Goal: Information Seeking & Learning: Learn about a topic

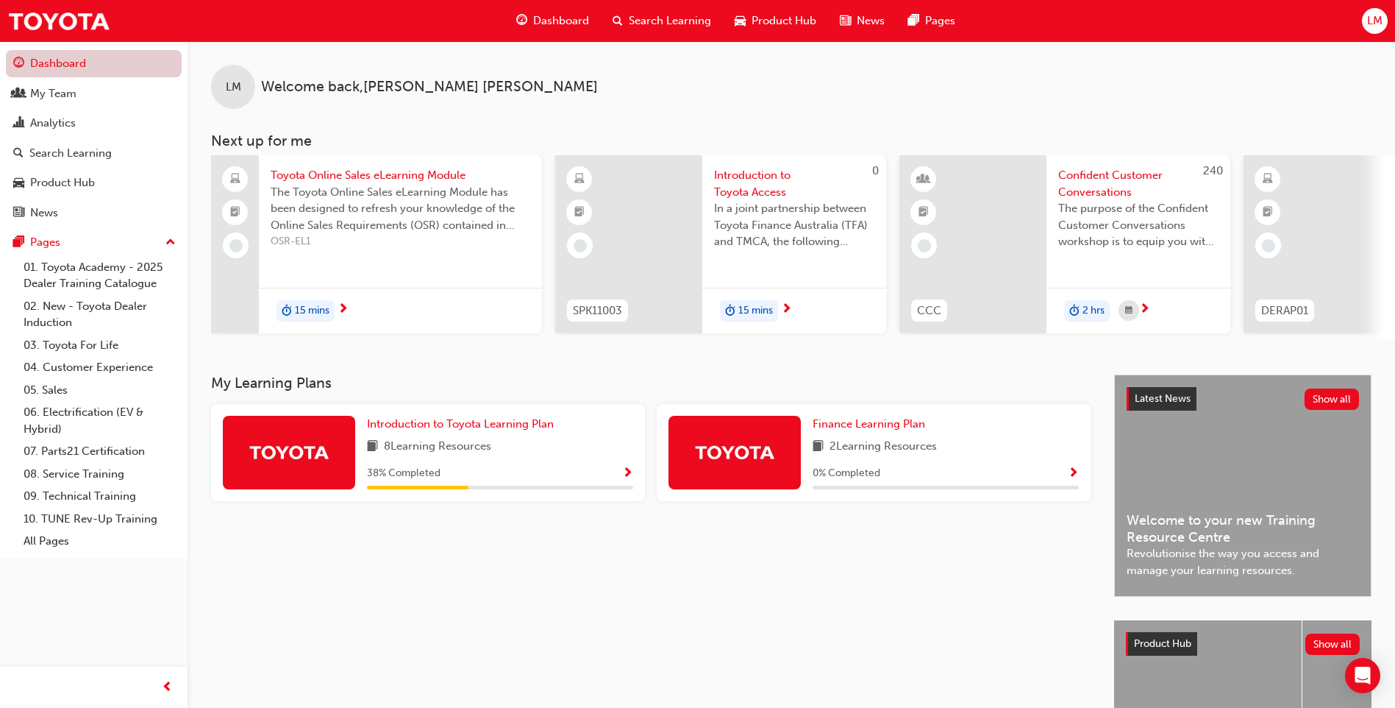
click at [68, 69] on link "Dashboard" at bounding box center [94, 63] width 176 height 27
click at [70, 93] on div "My Team" at bounding box center [53, 93] width 46 height 17
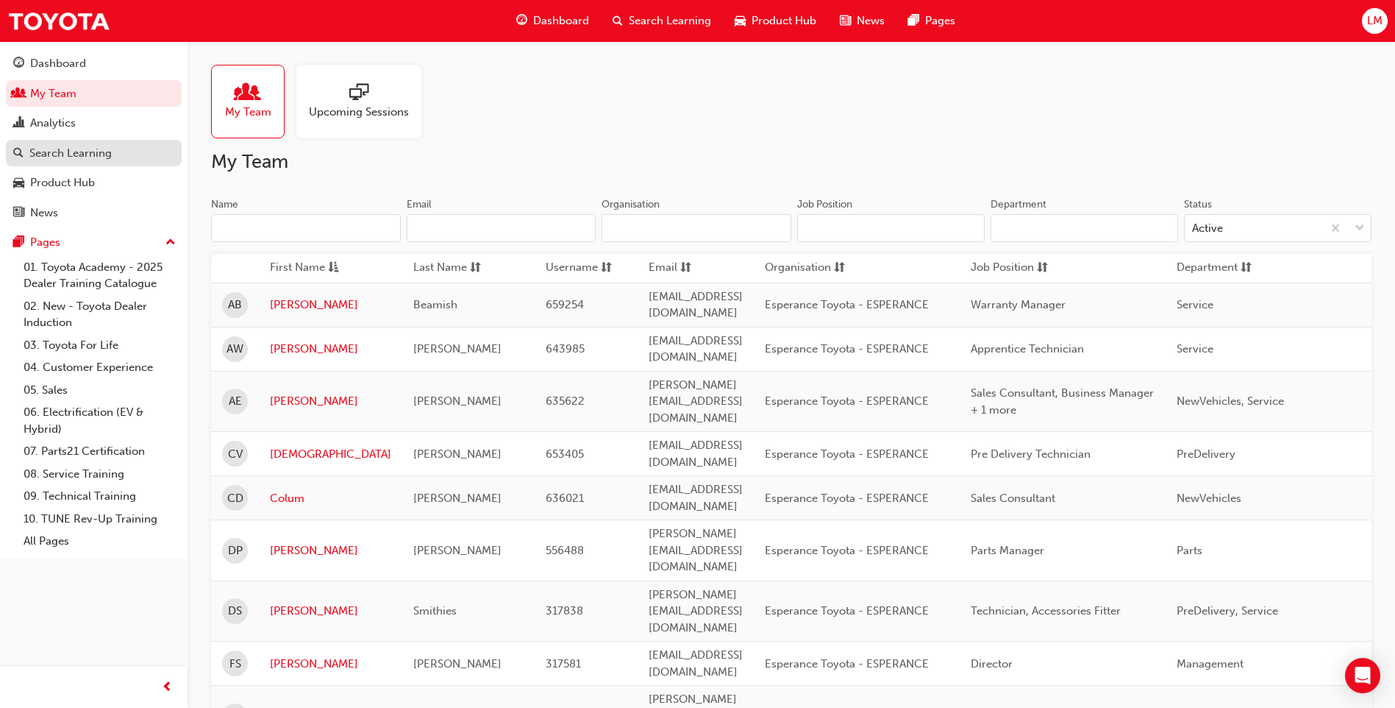
click at [105, 151] on div "Search Learning" at bounding box center [70, 153] width 82 height 17
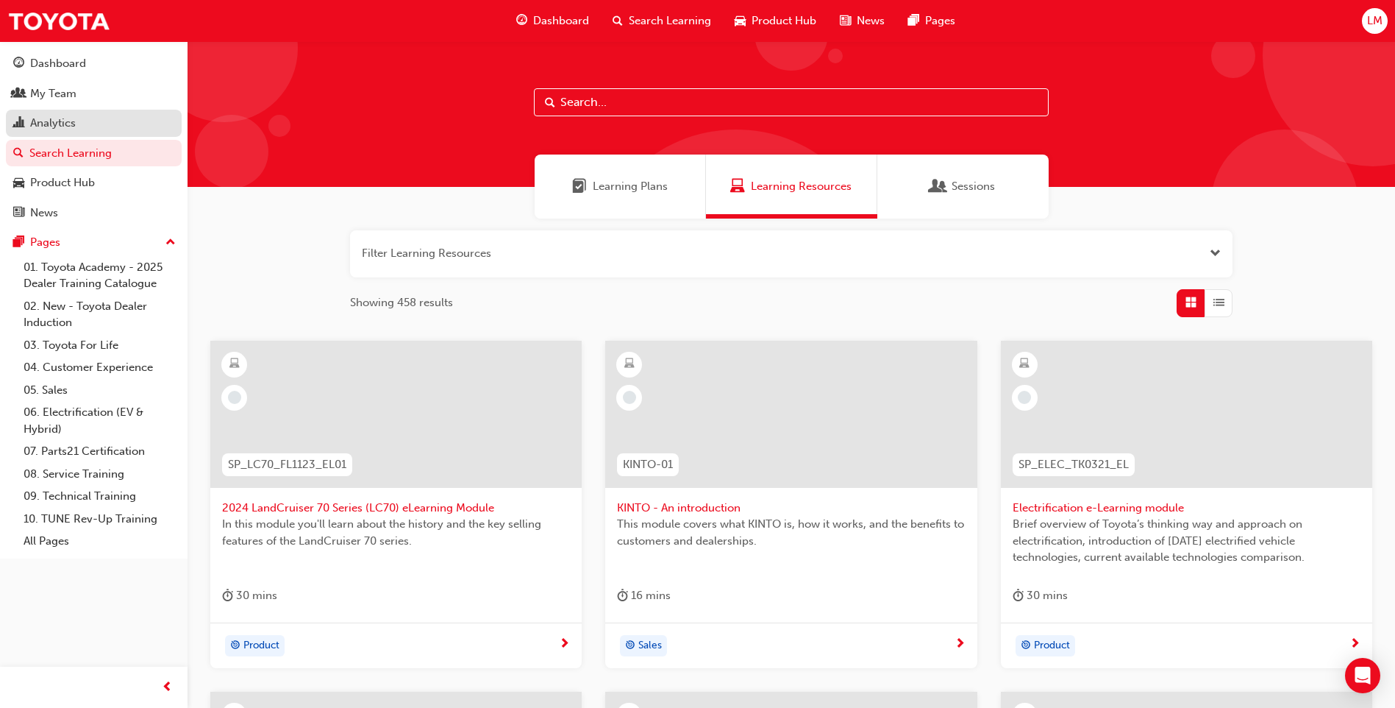
click at [72, 124] on div "Analytics" at bounding box center [53, 123] width 46 height 17
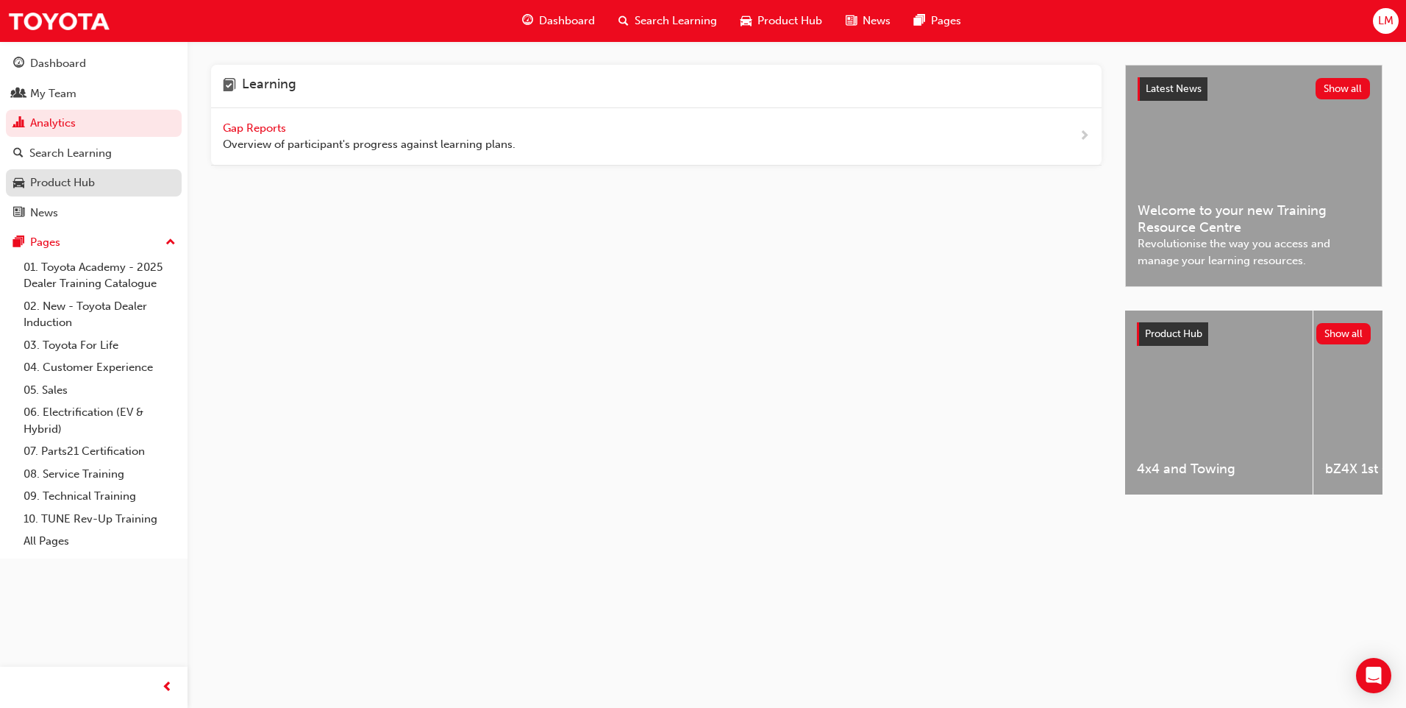
click at [91, 182] on div "Product Hub" at bounding box center [62, 182] width 65 height 17
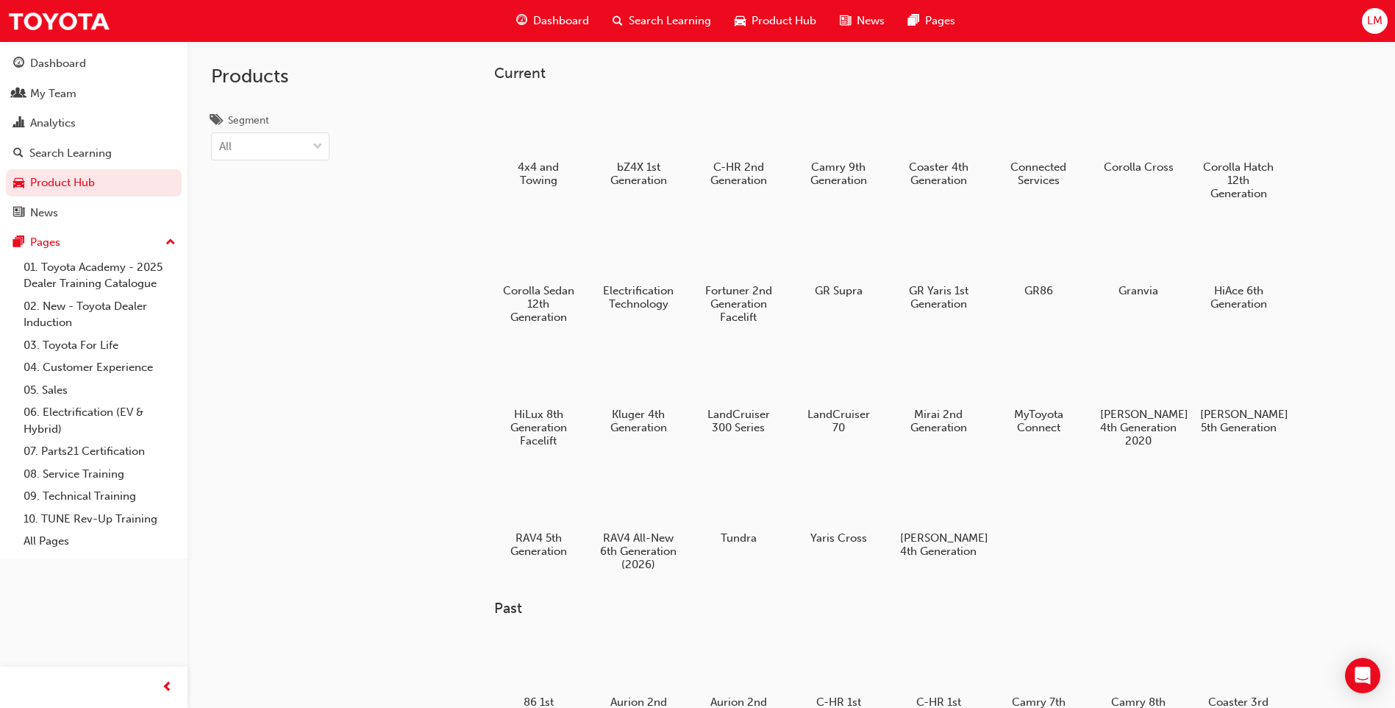
click at [90, 138] on button "Dashboard My Team Analytics Search Learning Product Hub News Pages" at bounding box center [94, 138] width 176 height 182
click at [94, 154] on div "Search Learning" at bounding box center [70, 153] width 82 height 17
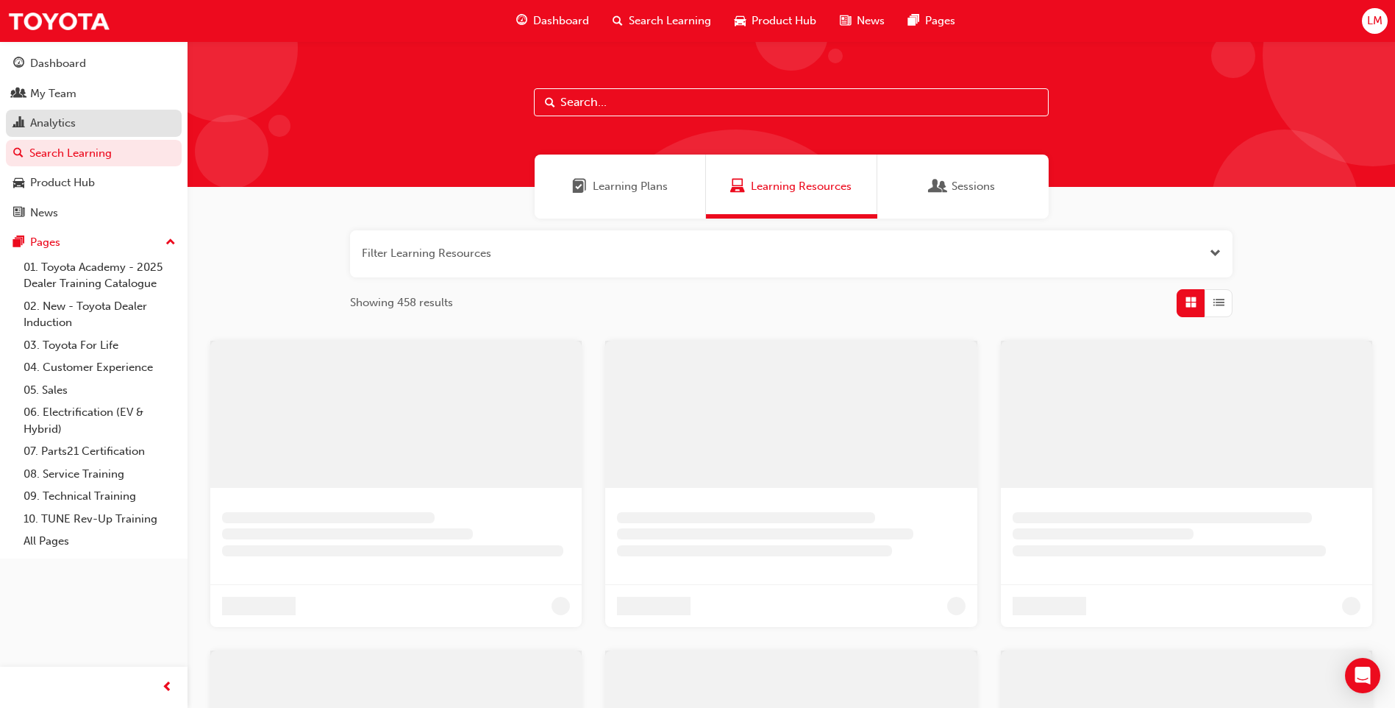
click at [100, 120] on div "Analytics" at bounding box center [93, 123] width 161 height 18
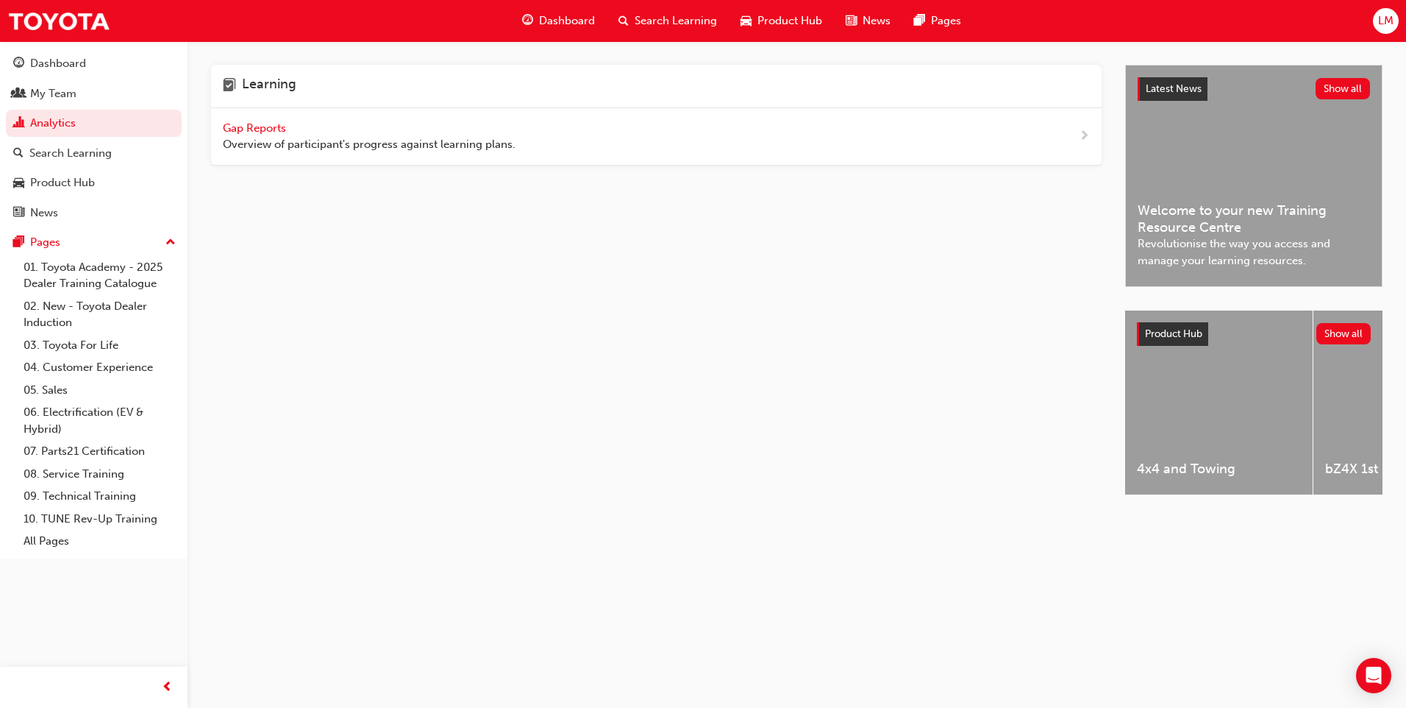
click at [254, 127] on span "Gap Reports" at bounding box center [256, 127] width 66 height 13
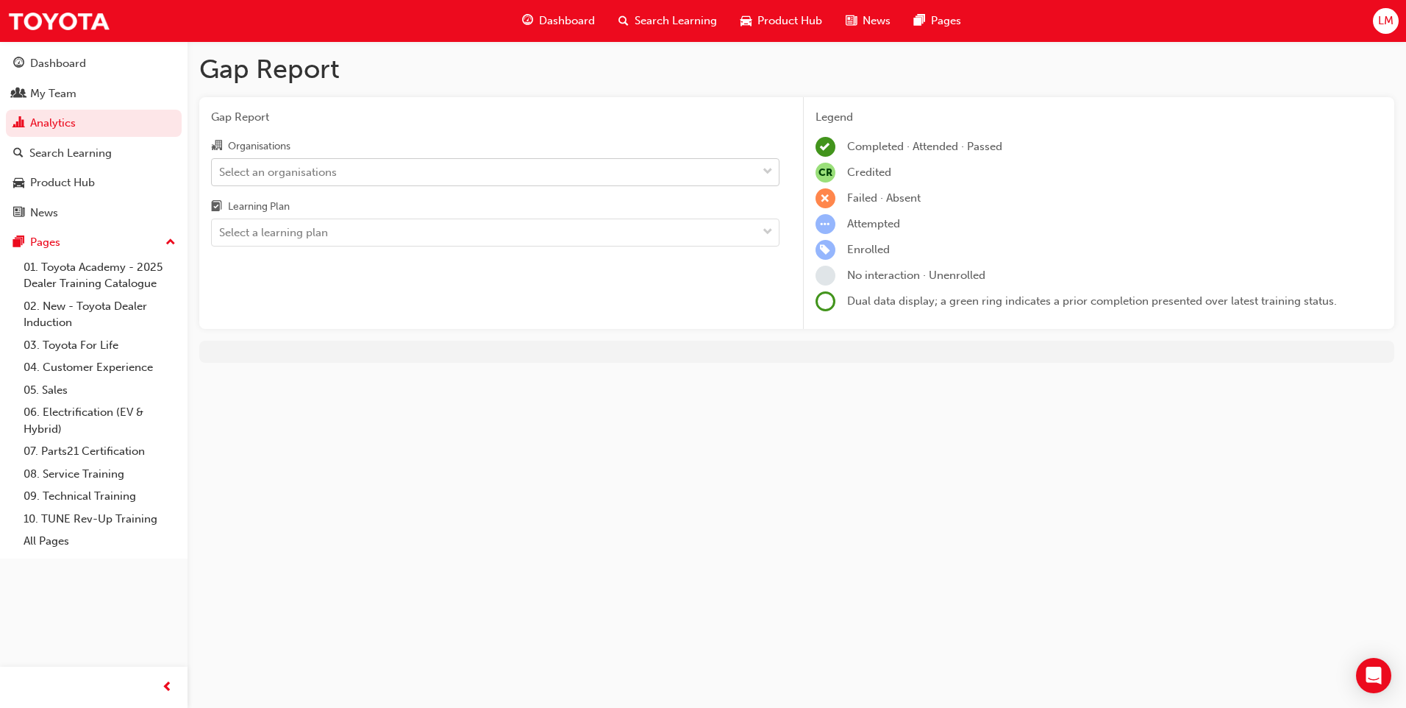
click at [328, 169] on div "Select an organisations" at bounding box center [278, 171] width 118 height 17
click at [221, 169] on input "Organisations Select an organisations" at bounding box center [219, 171] width 1 height 13
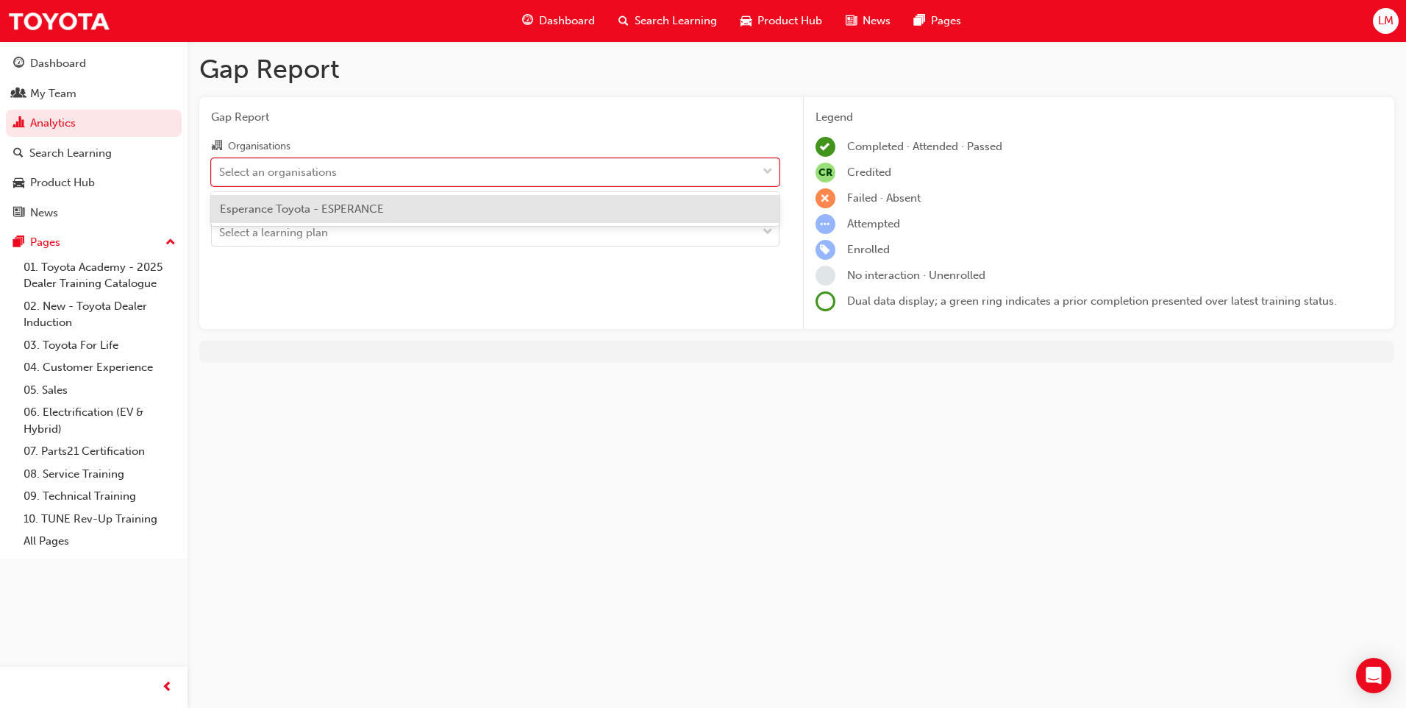
click at [316, 207] on span "Esperance Toyota - ESPERANCE" at bounding box center [302, 208] width 164 height 13
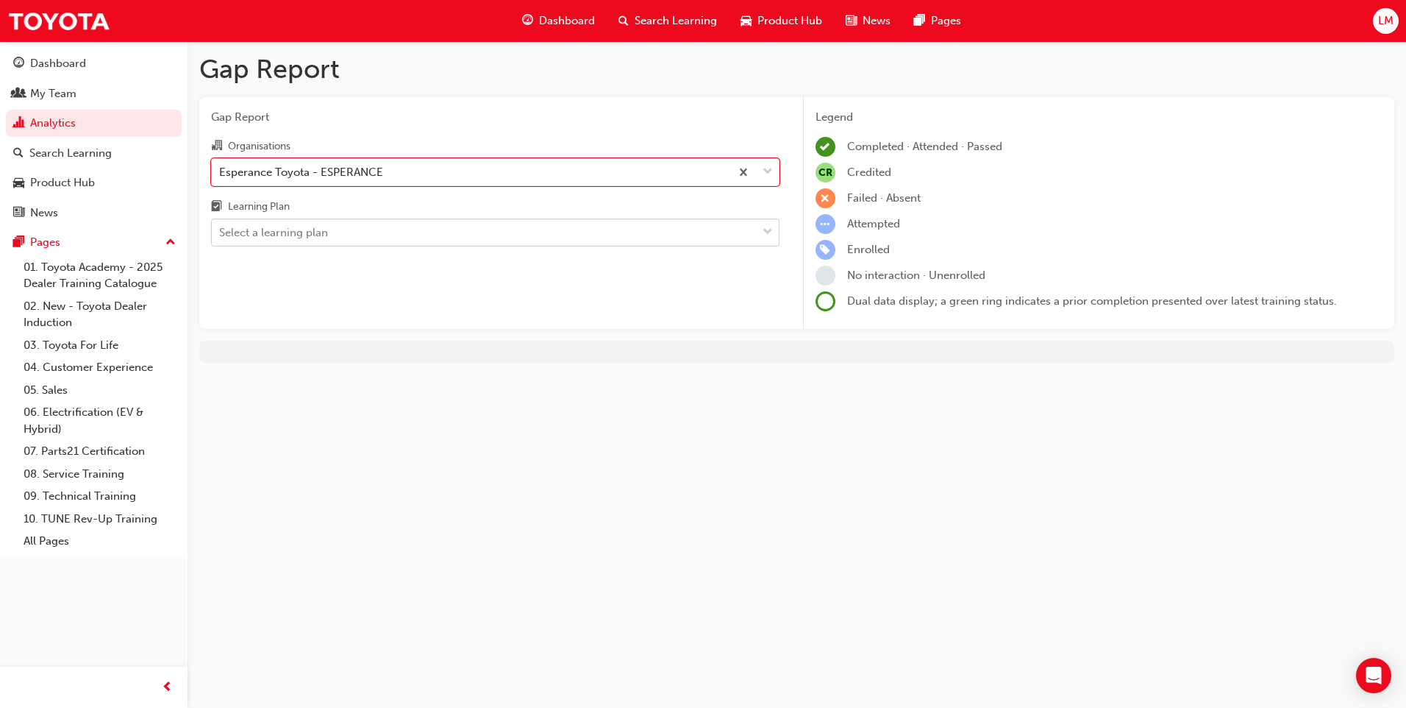
click at [321, 232] on div "Select a learning plan" at bounding box center [273, 232] width 109 height 17
click at [221, 232] on input "Learning Plan Select a learning plan" at bounding box center [219, 232] width 1 height 13
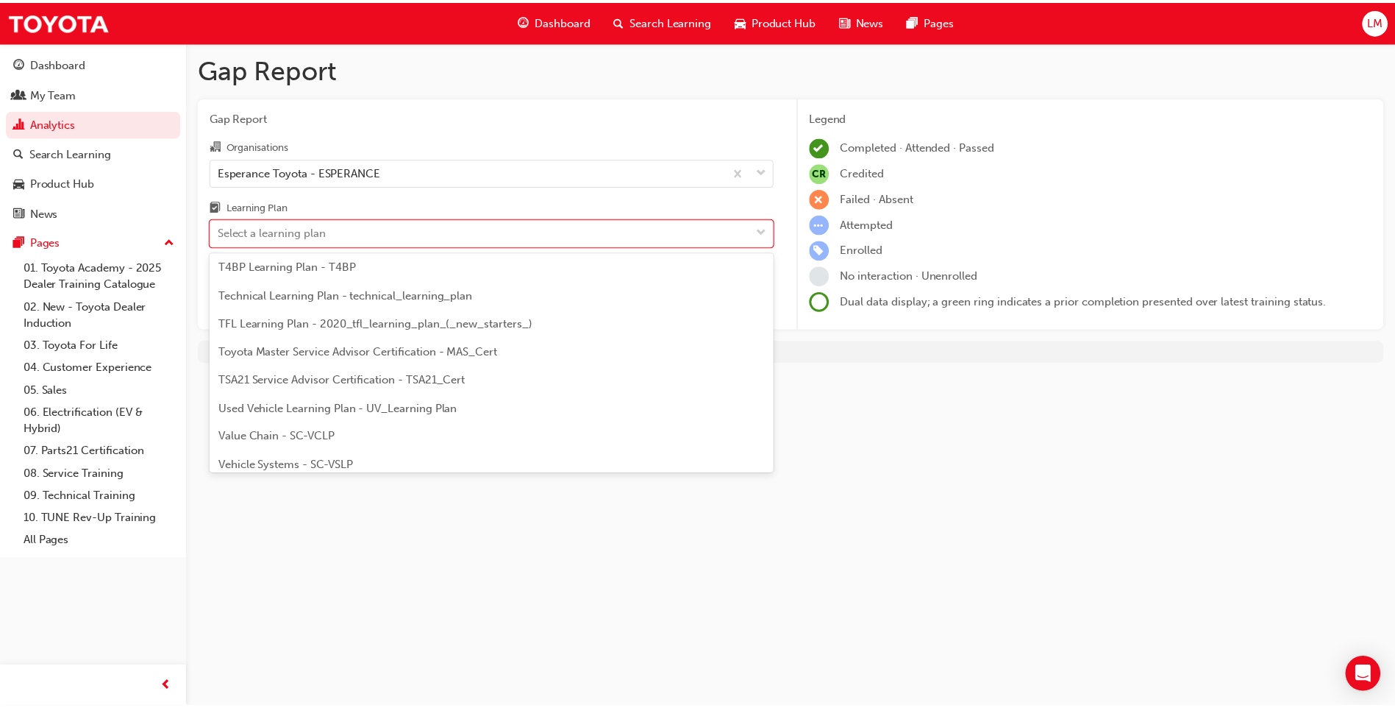
scroll to position [635, 0]
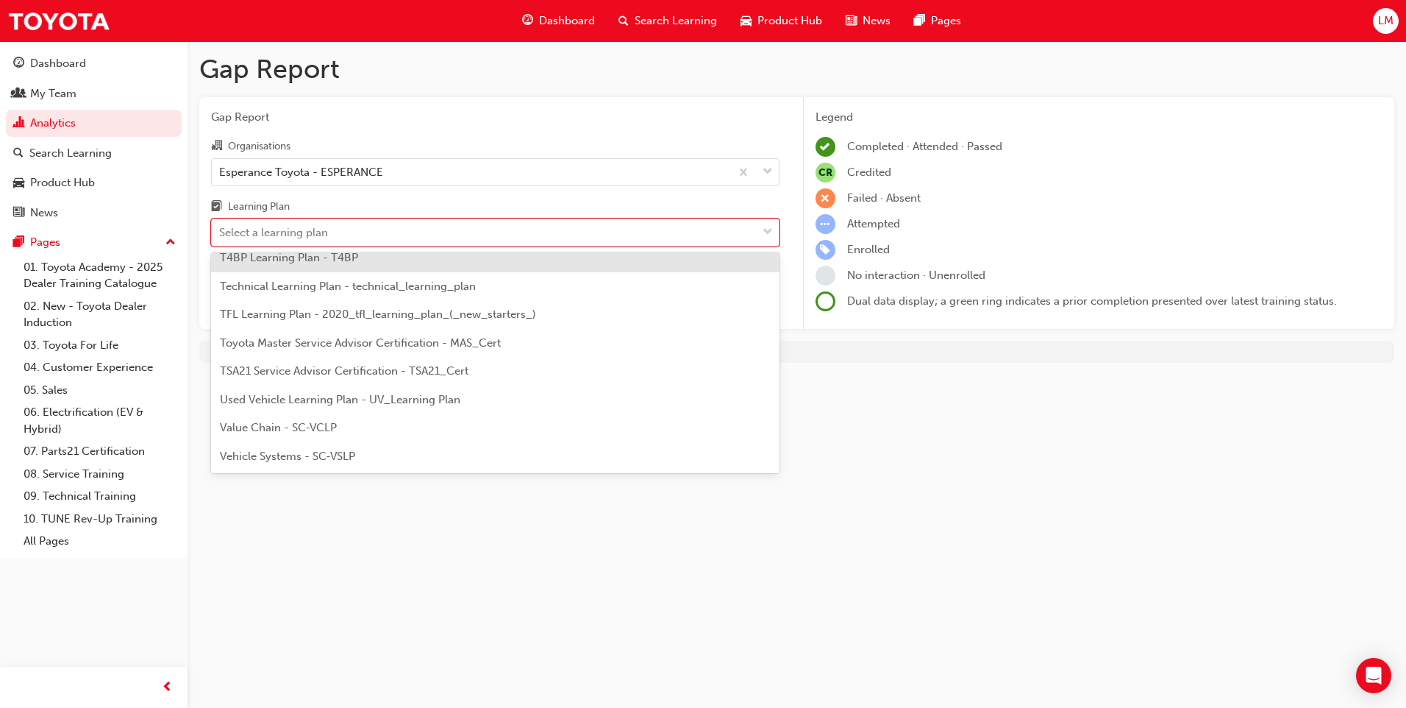
click at [474, 121] on span "Gap Report" at bounding box center [495, 117] width 569 height 17
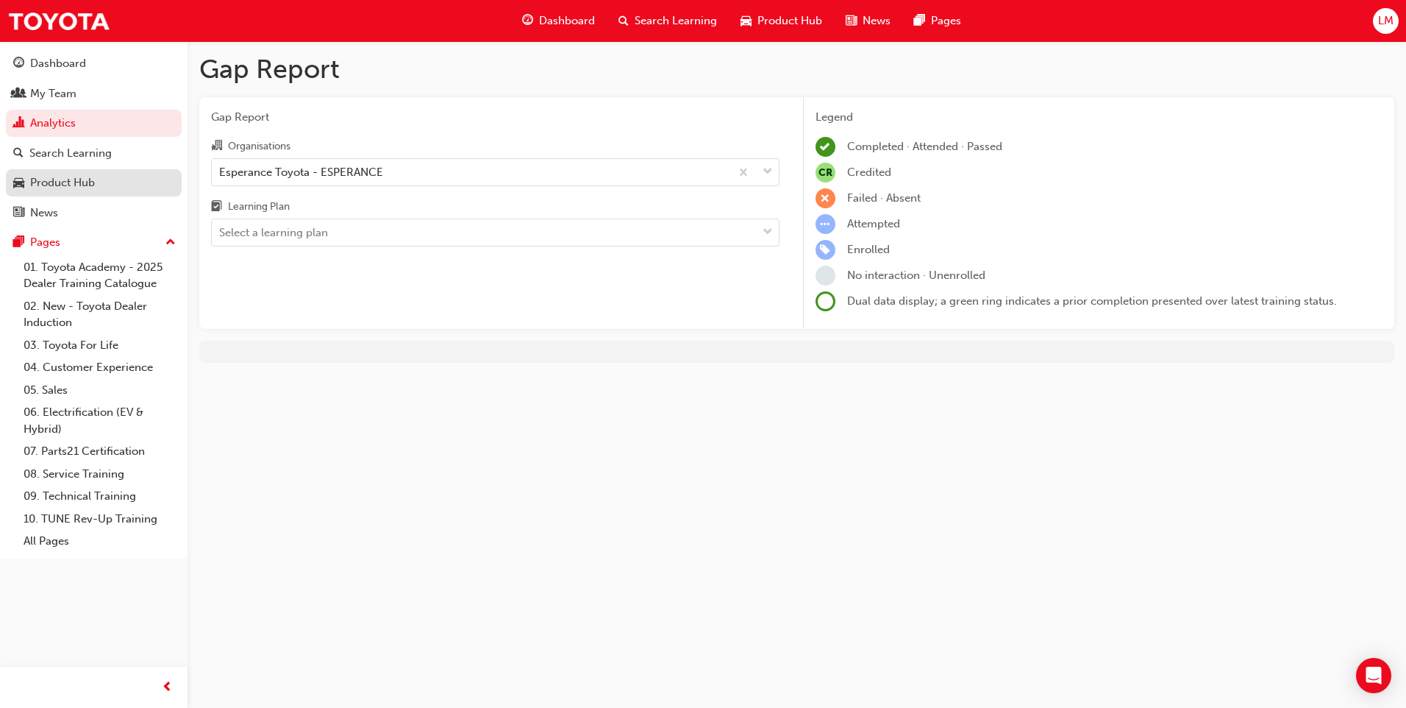
click at [51, 181] on div "Product Hub" at bounding box center [62, 182] width 65 height 17
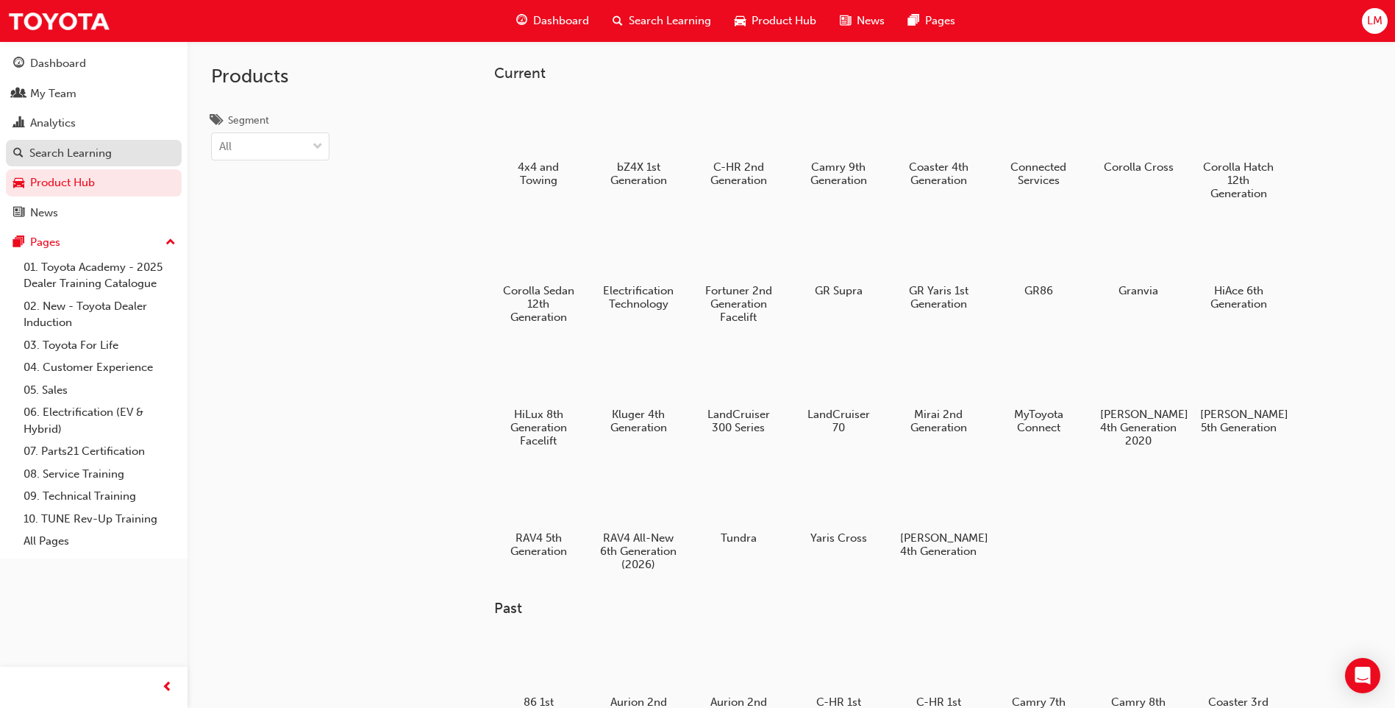
click at [57, 150] on div "Search Learning" at bounding box center [70, 153] width 82 height 17
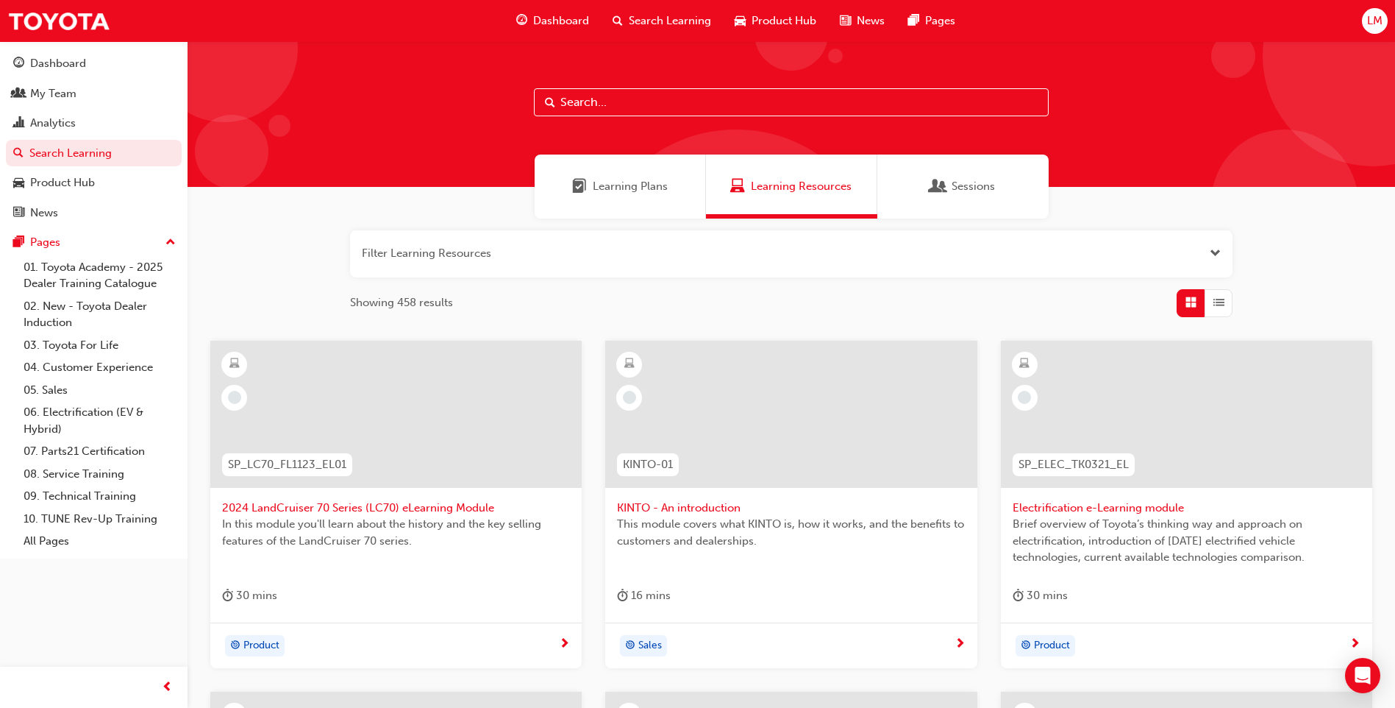
click at [577, 100] on input "text" at bounding box center [791, 102] width 515 height 28
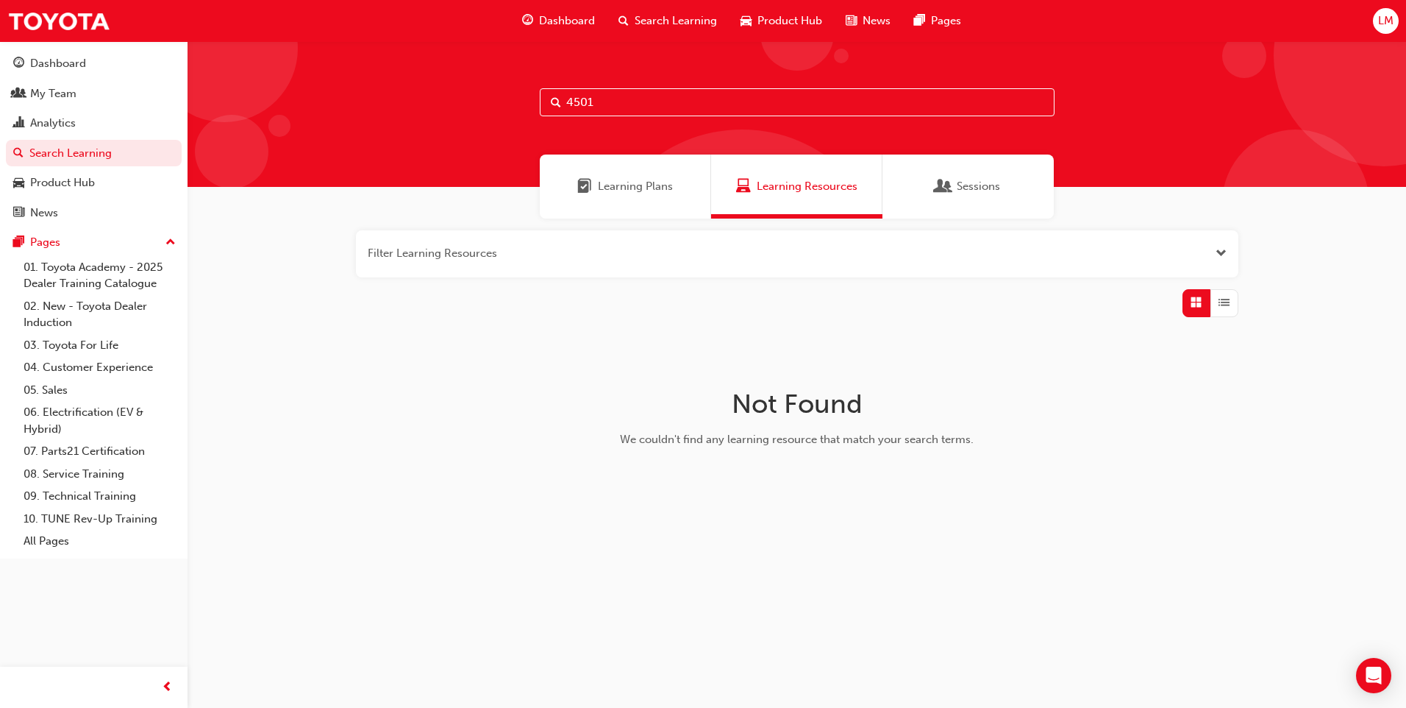
drag, startPoint x: 586, startPoint y: 111, endPoint x: 531, endPoint y: 91, distance: 58.6
click at [531, 91] on div "4501" at bounding box center [797, 114] width 1219 height 146
drag, startPoint x: 531, startPoint y: 91, endPoint x: 602, endPoint y: 107, distance: 73.0
click at [602, 107] on input "4501" at bounding box center [797, 102] width 515 height 28
click at [571, 104] on input "4501" at bounding box center [797, 102] width 515 height 28
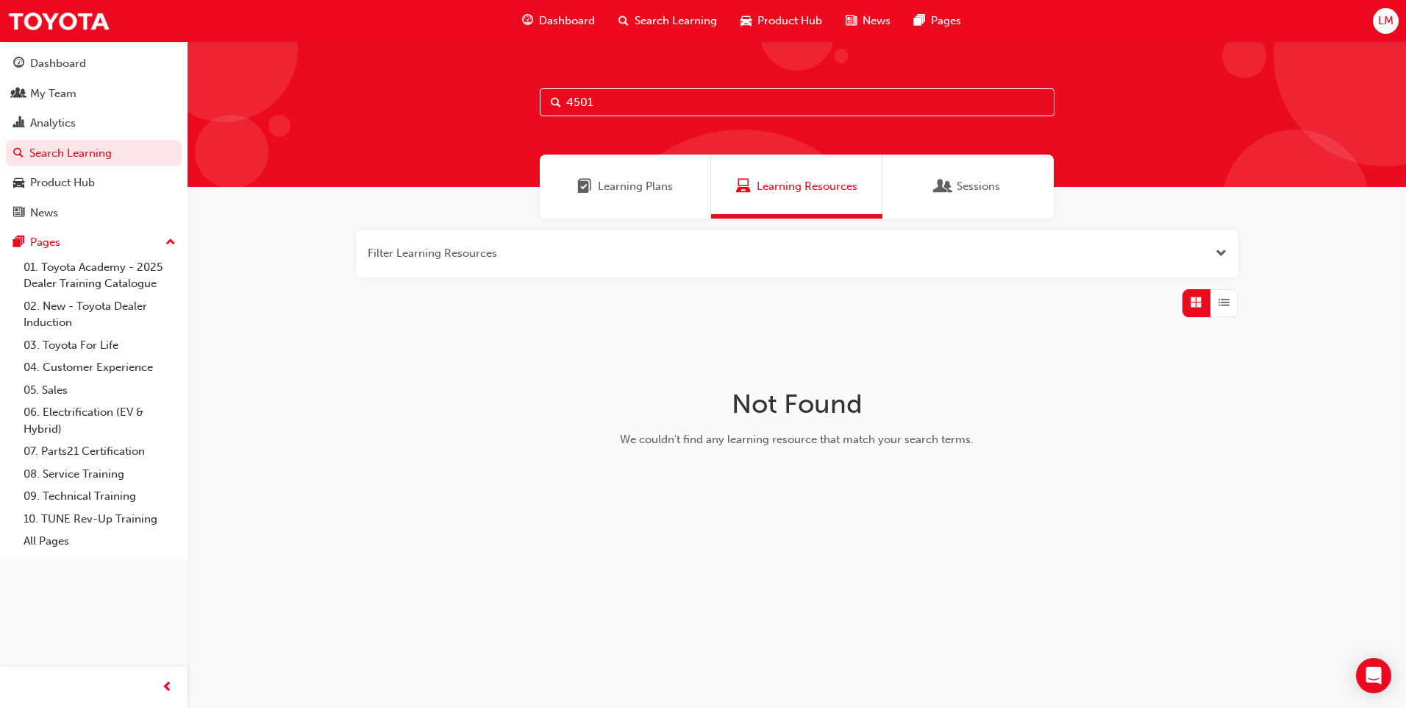
drag, startPoint x: 568, startPoint y: 104, endPoint x: 740, endPoint y: 136, distance: 175.0
click at [568, 107] on input "4501" at bounding box center [797, 102] width 515 height 28
type input "spk4501"
click at [654, 198] on div "Learning Plans" at bounding box center [625, 186] width 171 height 64
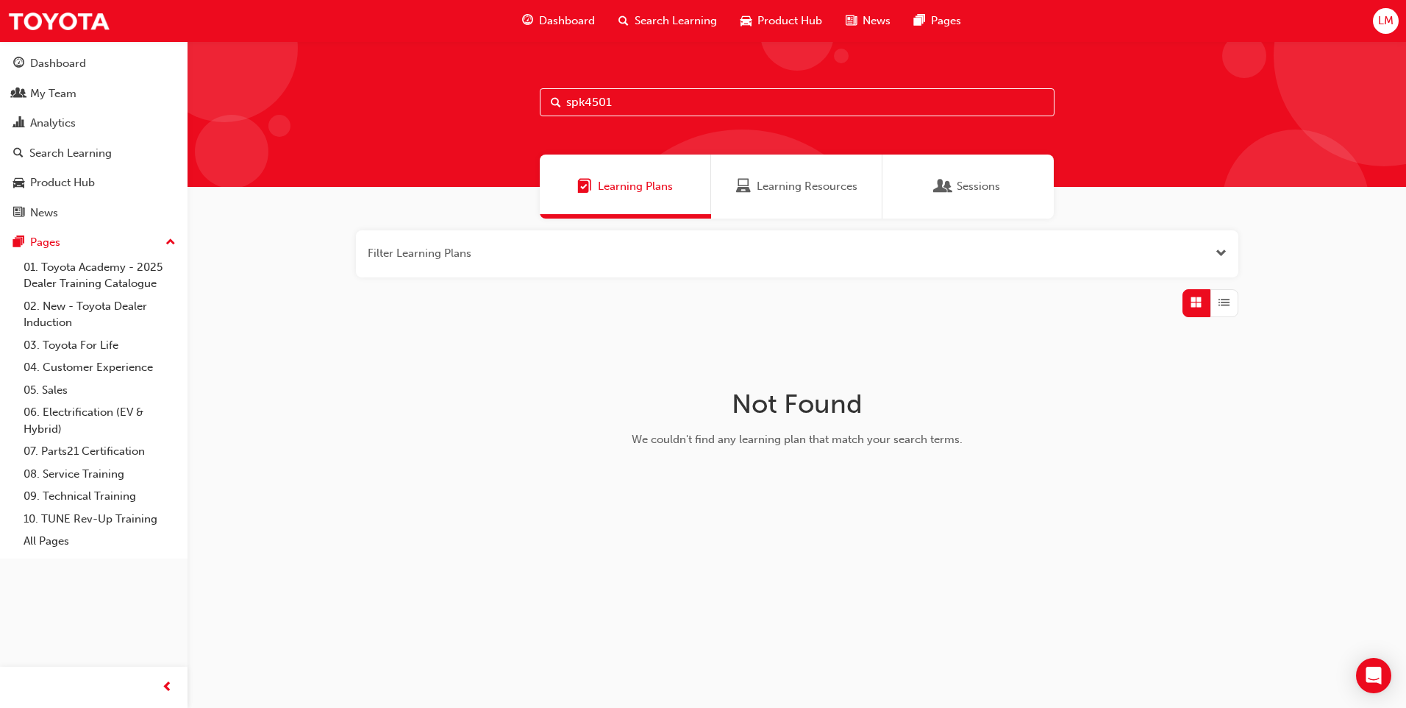
click at [649, 111] on input "spk4501" at bounding box center [797, 102] width 515 height 28
click at [571, 16] on span "Dashboard" at bounding box center [567, 21] width 56 height 17
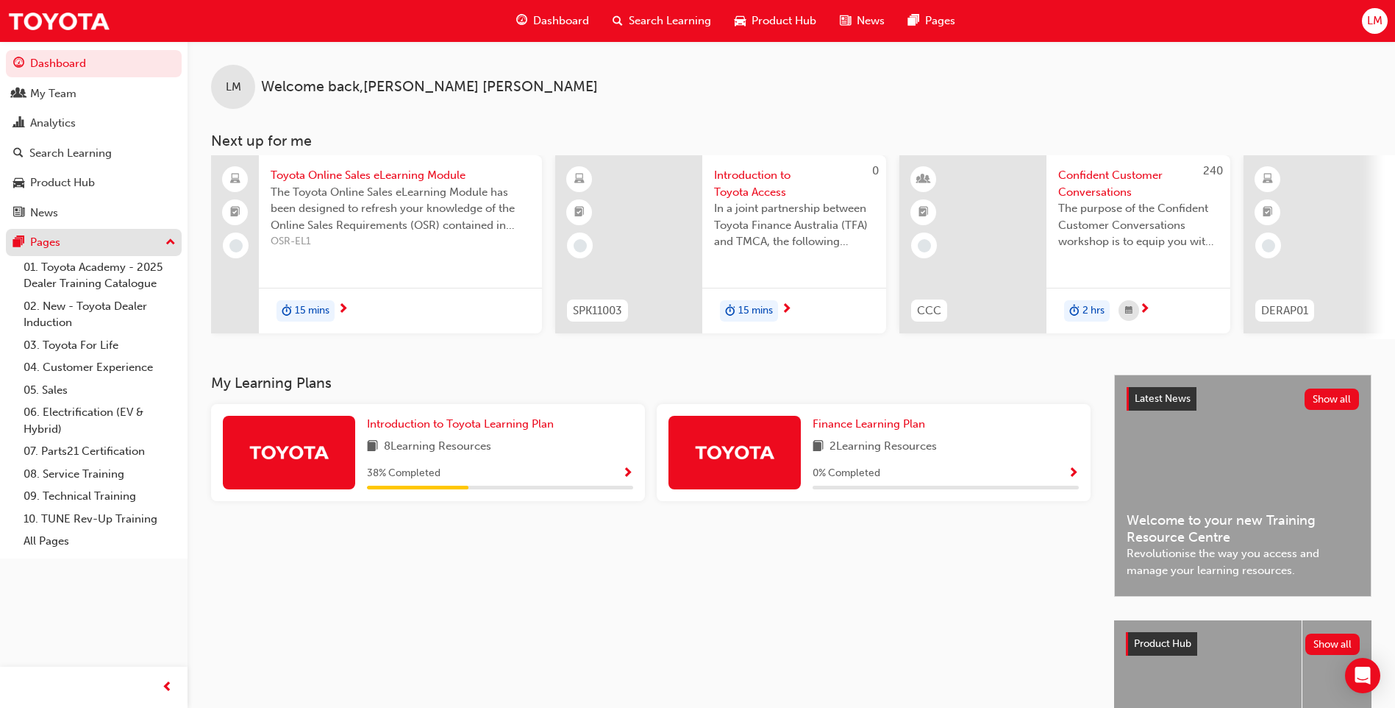
click at [51, 243] on div "Pages" at bounding box center [45, 242] width 30 height 17
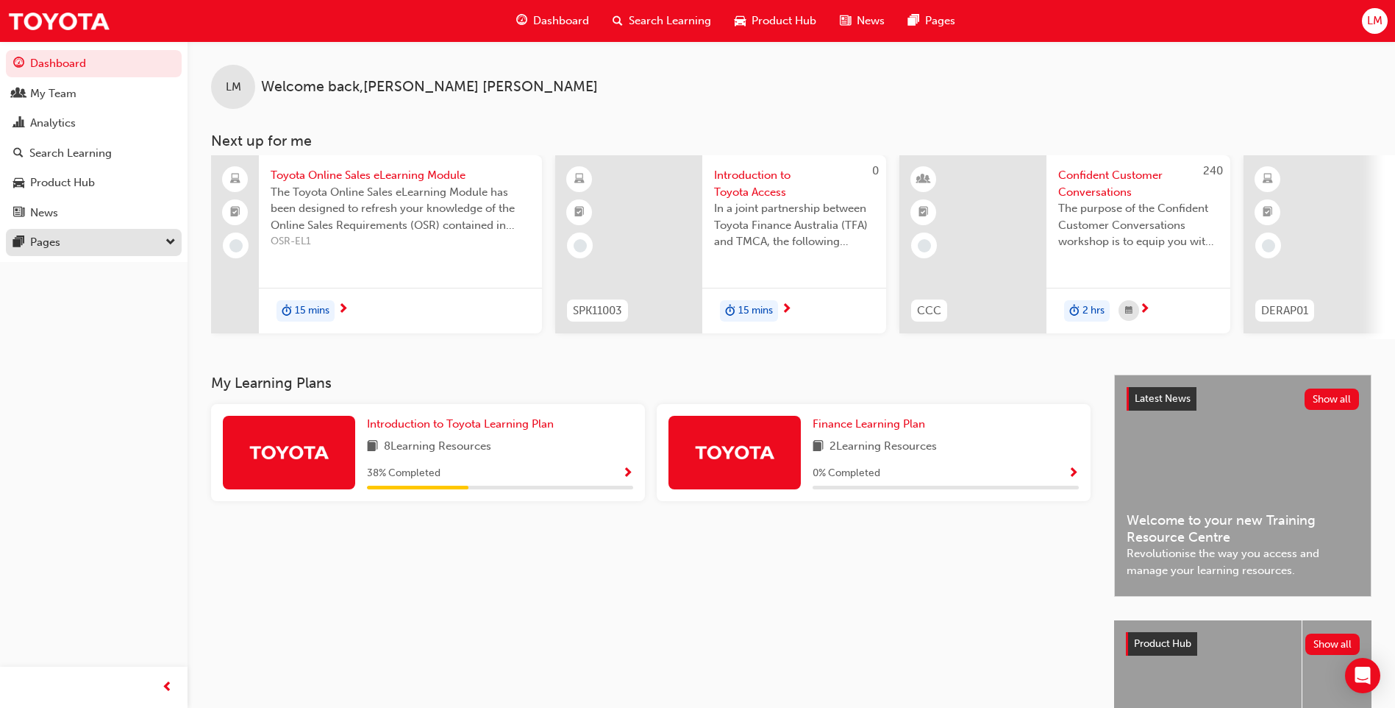
click at [158, 238] on div "Pages" at bounding box center [93, 242] width 161 height 18
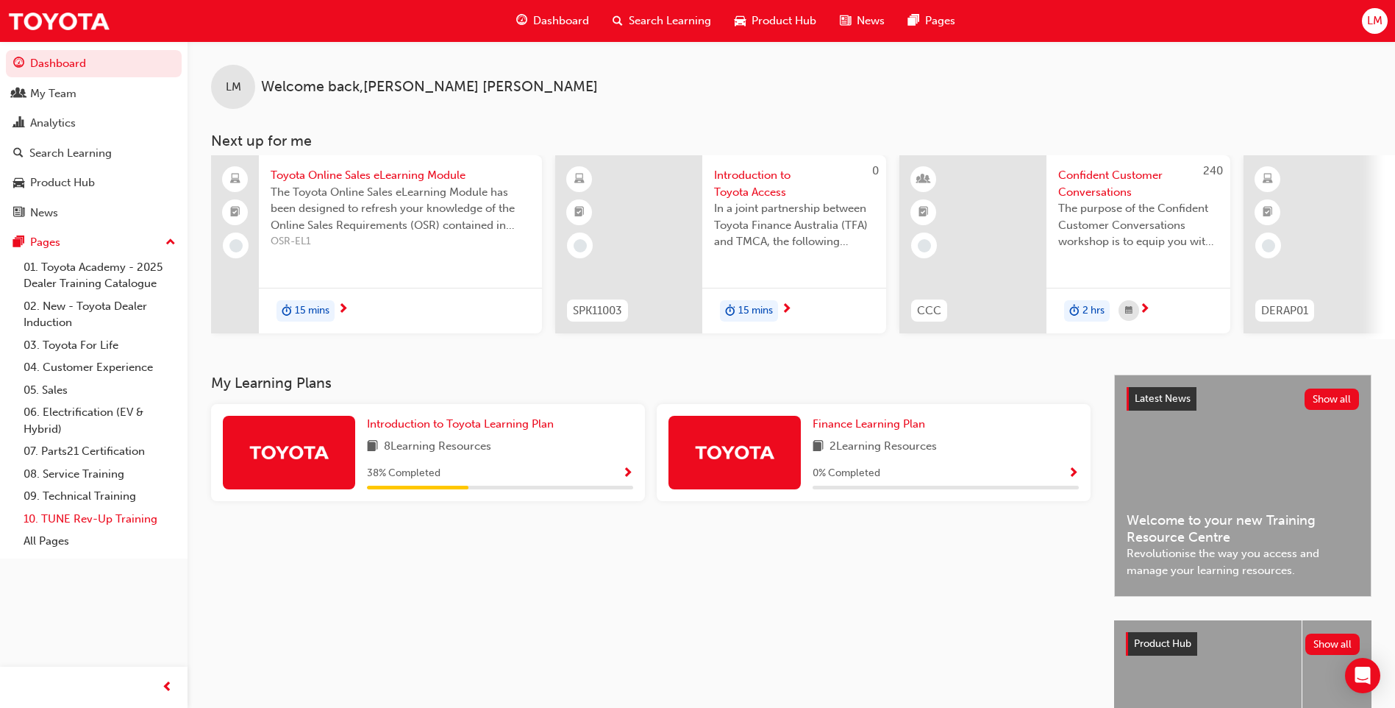
click at [133, 518] on link "10. TUNE Rev-Up Training" at bounding box center [100, 518] width 164 height 23
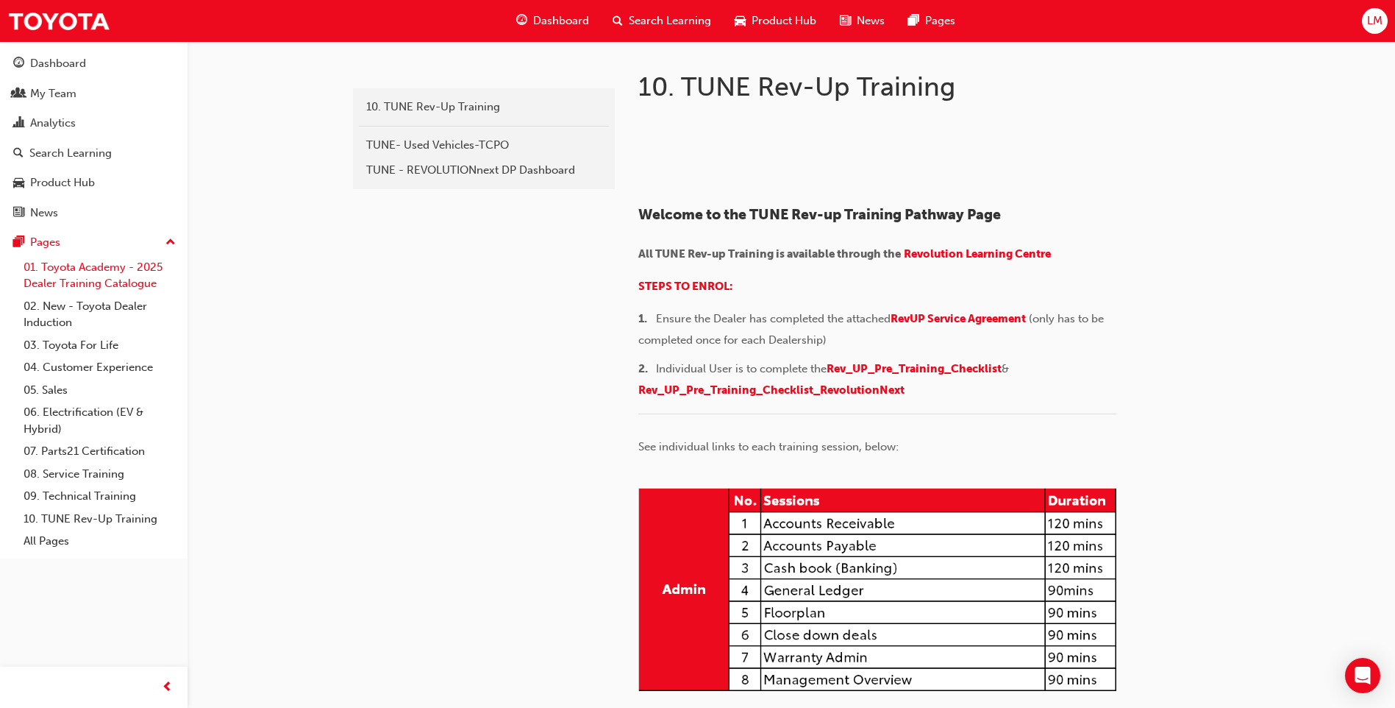
click at [91, 274] on link "01. Toyota Academy - 2025 Dealer Training Catalogue" at bounding box center [100, 275] width 164 height 39
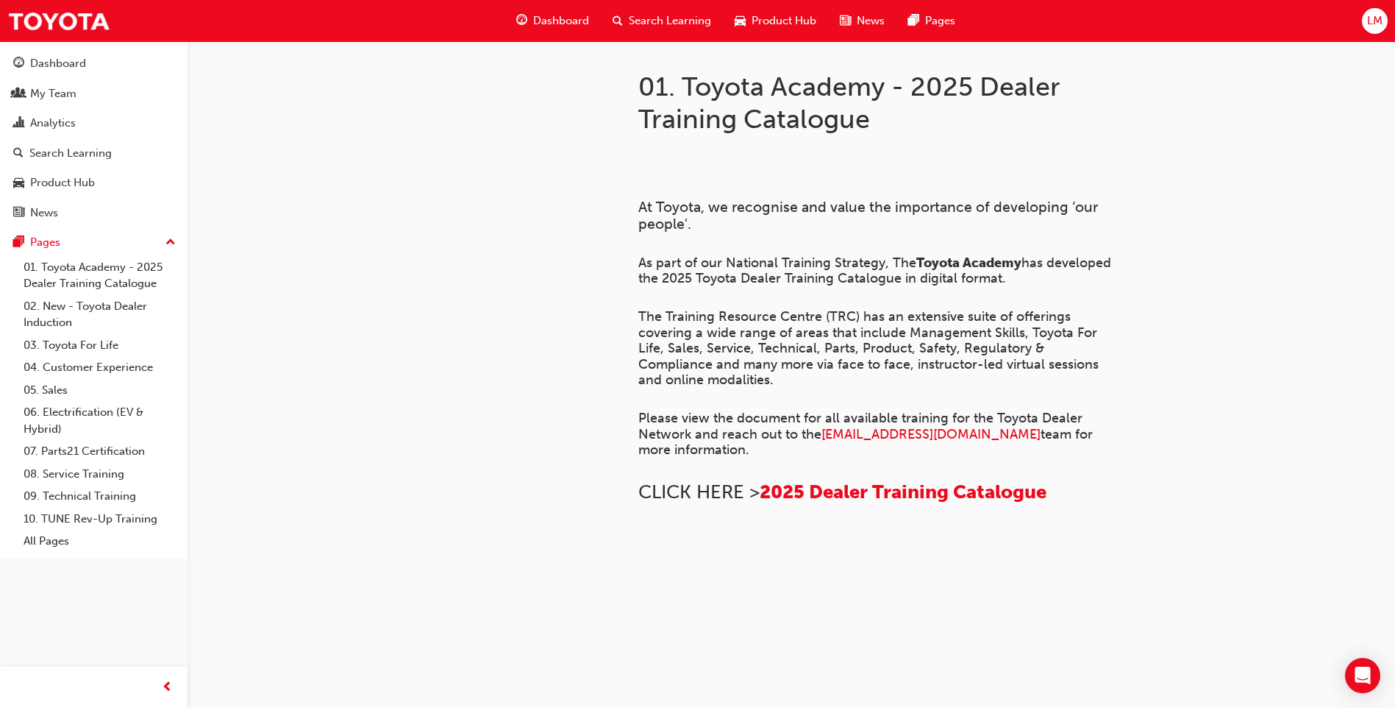
click at [644, 23] on span "Search Learning" at bounding box center [670, 21] width 82 height 17
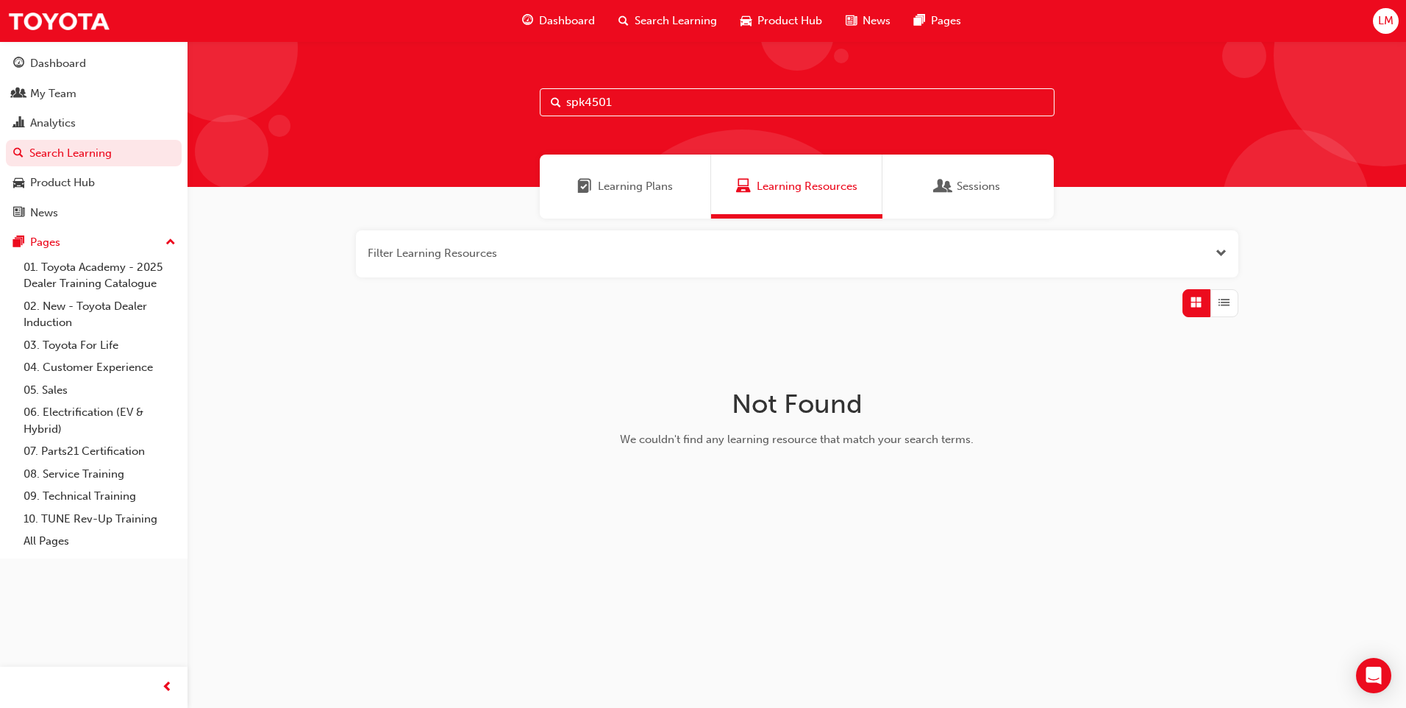
click at [672, 113] on input "spk4501" at bounding box center [797, 102] width 515 height 28
drag, startPoint x: 685, startPoint y: 99, endPoint x: 510, endPoint y: 108, distance: 175.3
click at [510, 108] on div "spk4501" at bounding box center [797, 114] width 1219 height 146
click at [671, 192] on span "Learning Plans" at bounding box center [635, 186] width 75 height 17
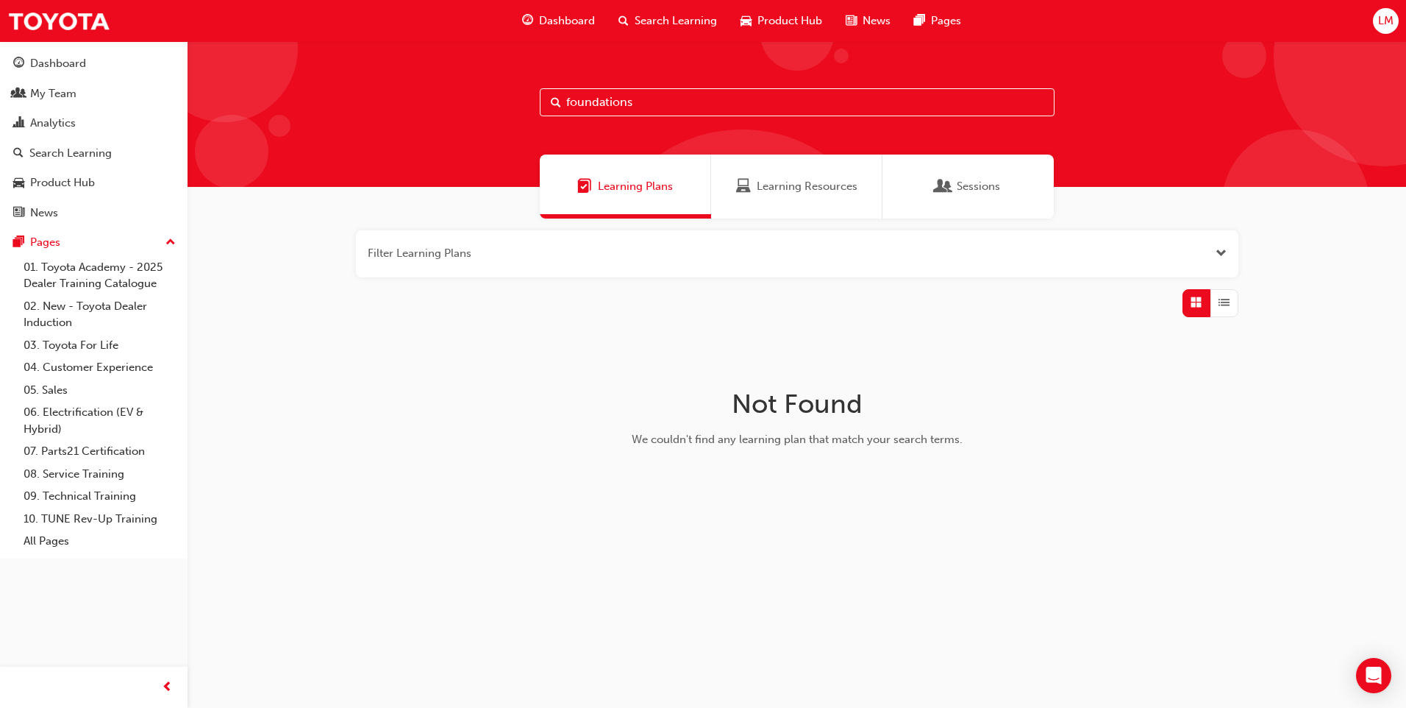
click at [980, 190] on span "Sessions" at bounding box center [978, 186] width 43 height 17
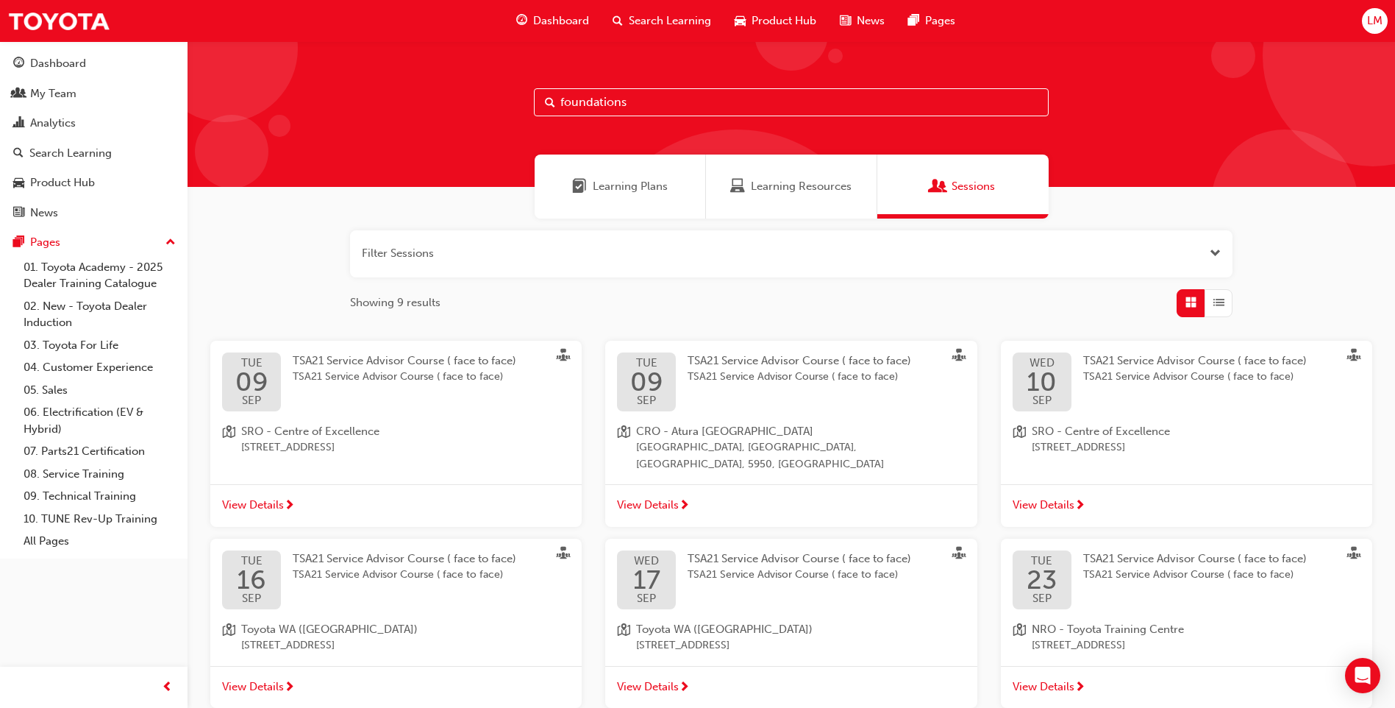
click at [622, 110] on input "foundations" at bounding box center [791, 102] width 515 height 28
click at [646, 95] on input "foundations" at bounding box center [791, 102] width 515 height 28
click at [555, 107] on input "foundations" at bounding box center [791, 102] width 515 height 28
type input "toyota way foundations"
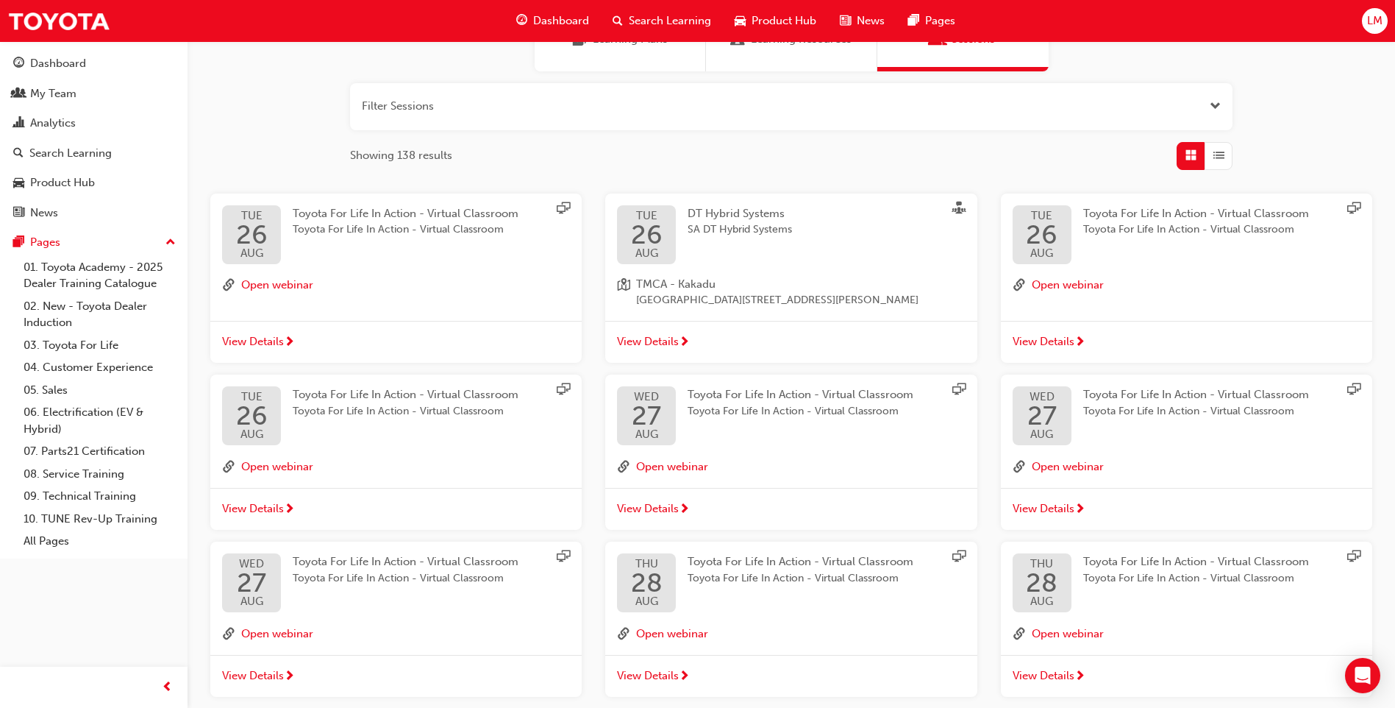
scroll to position [221, 0]
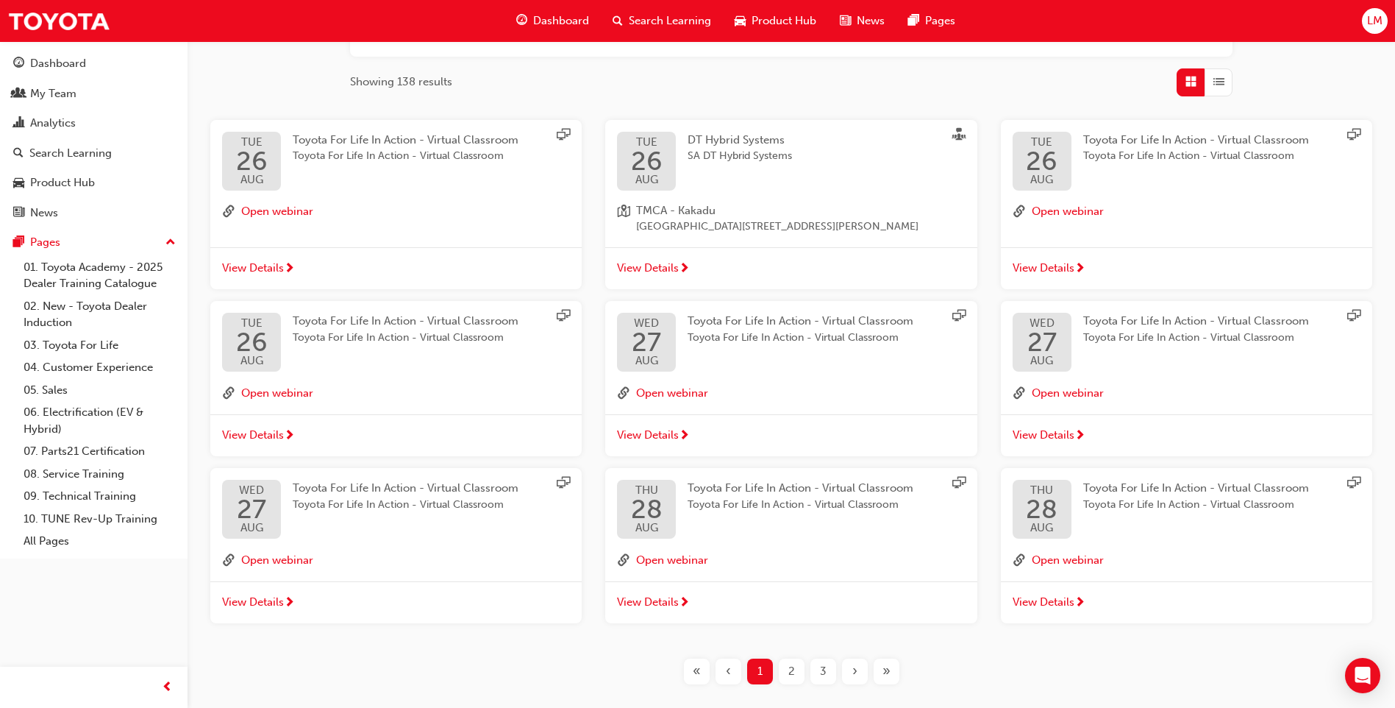
click at [785, 671] on div "2" at bounding box center [792, 671] width 26 height 26
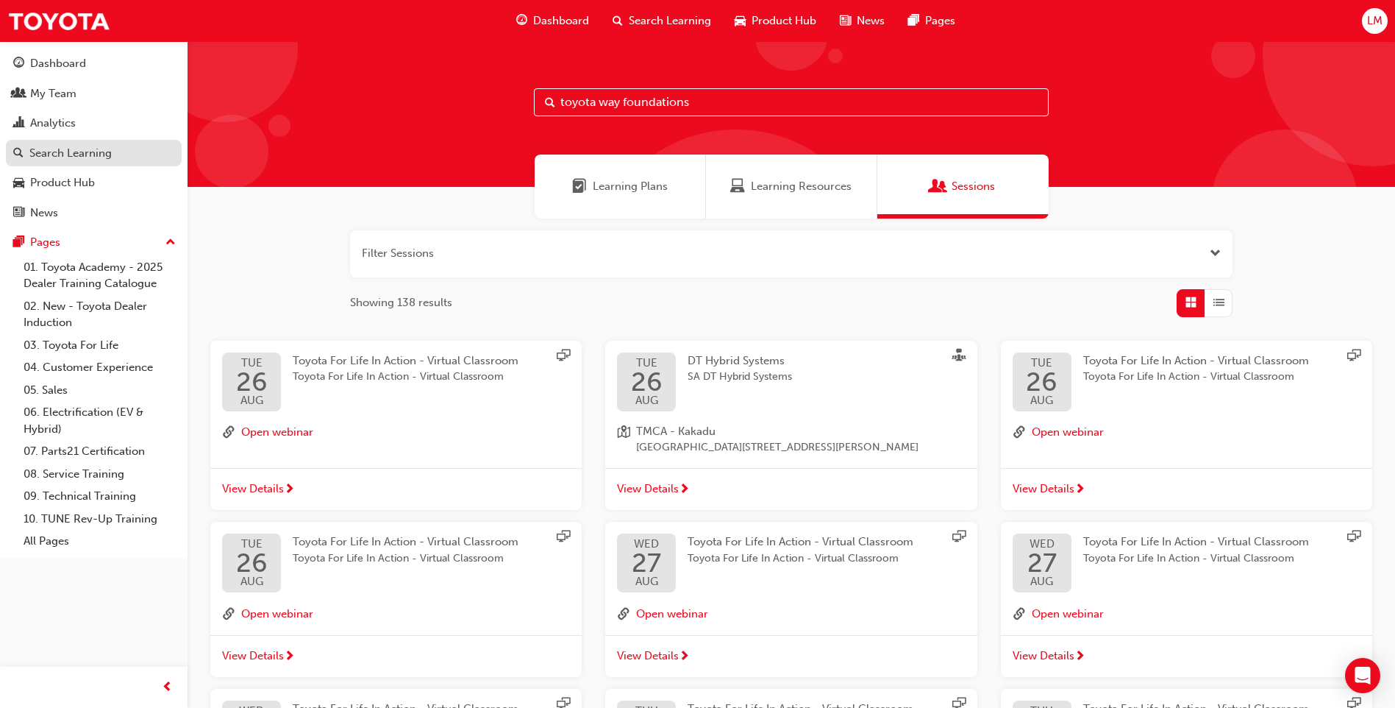
click at [69, 148] on div "Search Learning" at bounding box center [70, 153] width 82 height 17
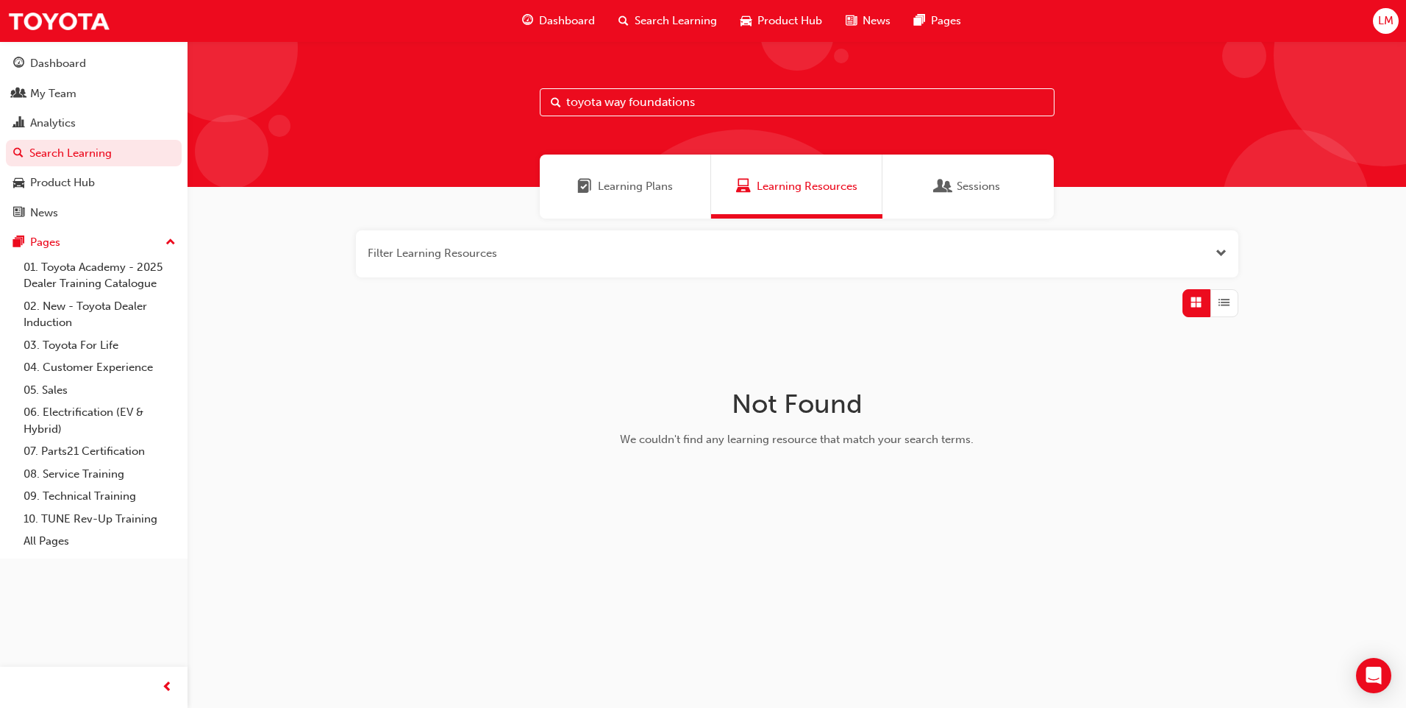
click at [575, 17] on span "Dashboard" at bounding box center [567, 21] width 56 height 17
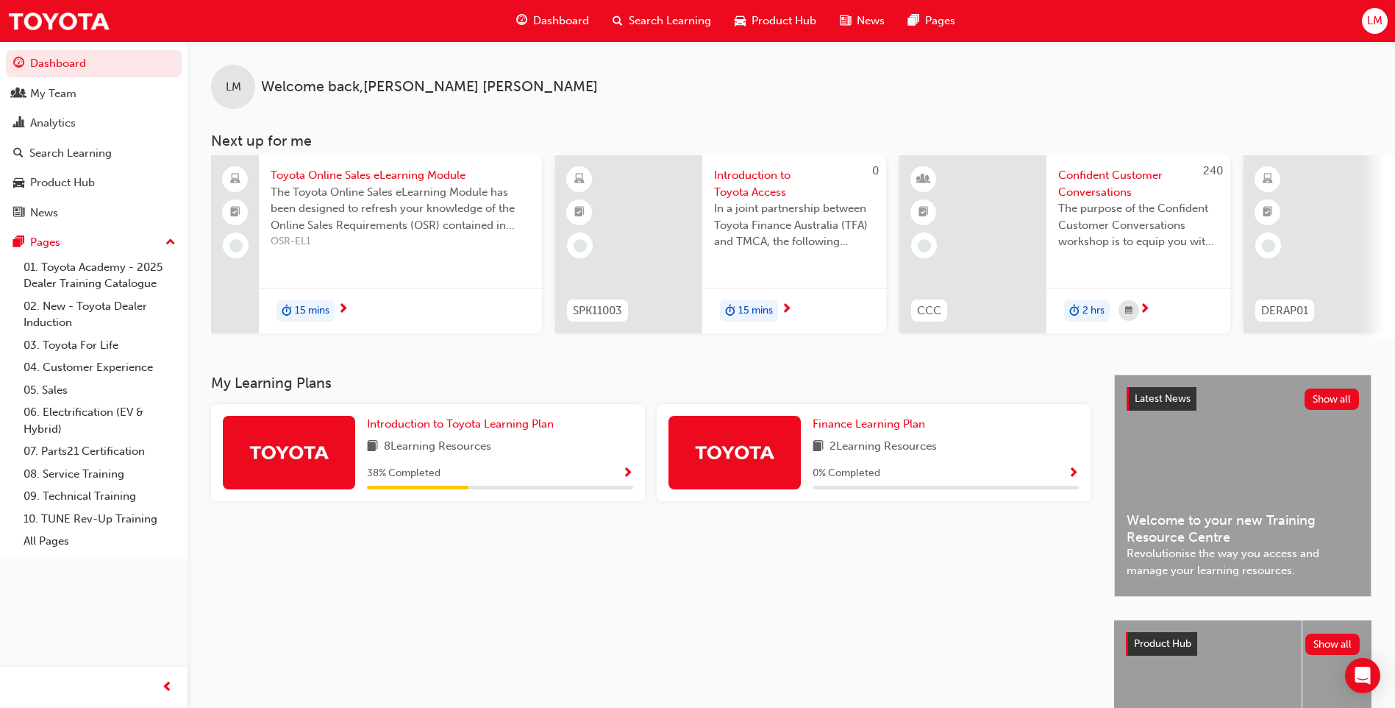
click at [752, 246] on span "In a joint partnership between Toyota Finance Australia (TFA) and TMCA, the fol…" at bounding box center [794, 225] width 160 height 50
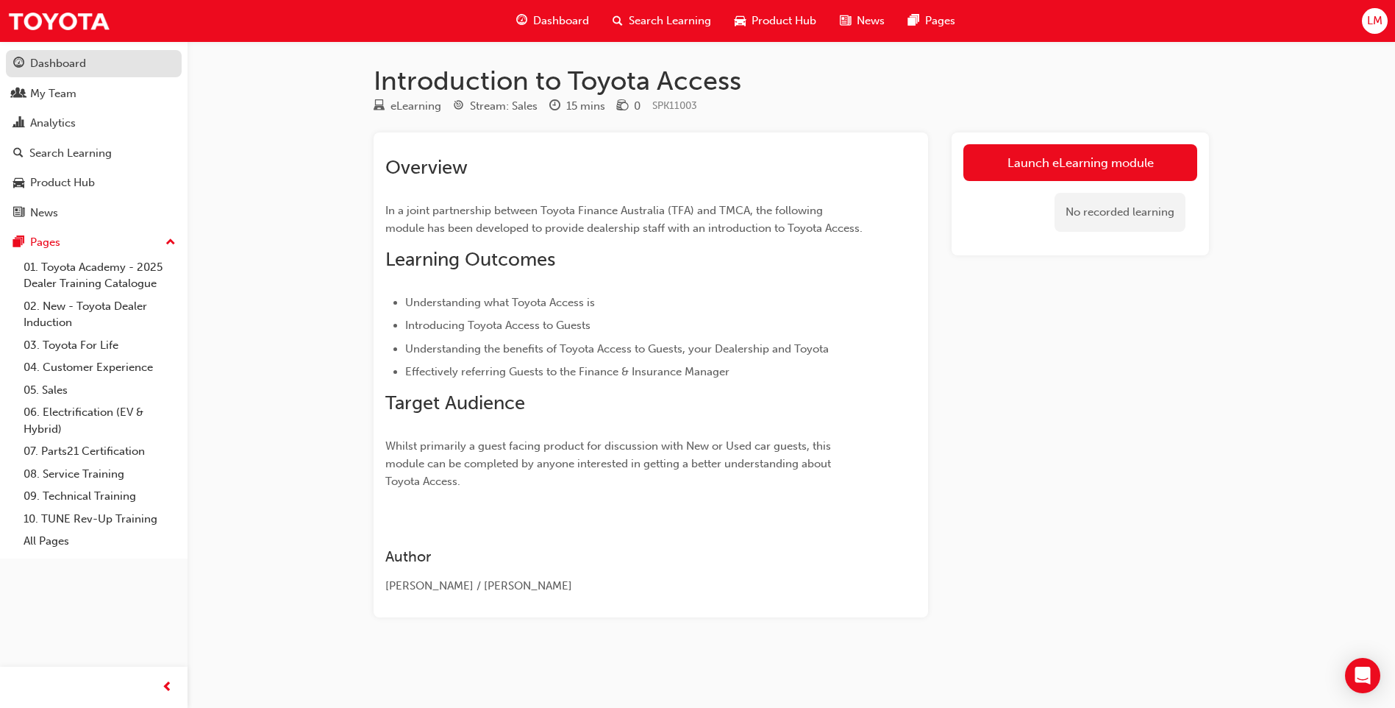
click at [65, 61] on div "Dashboard" at bounding box center [58, 63] width 56 height 17
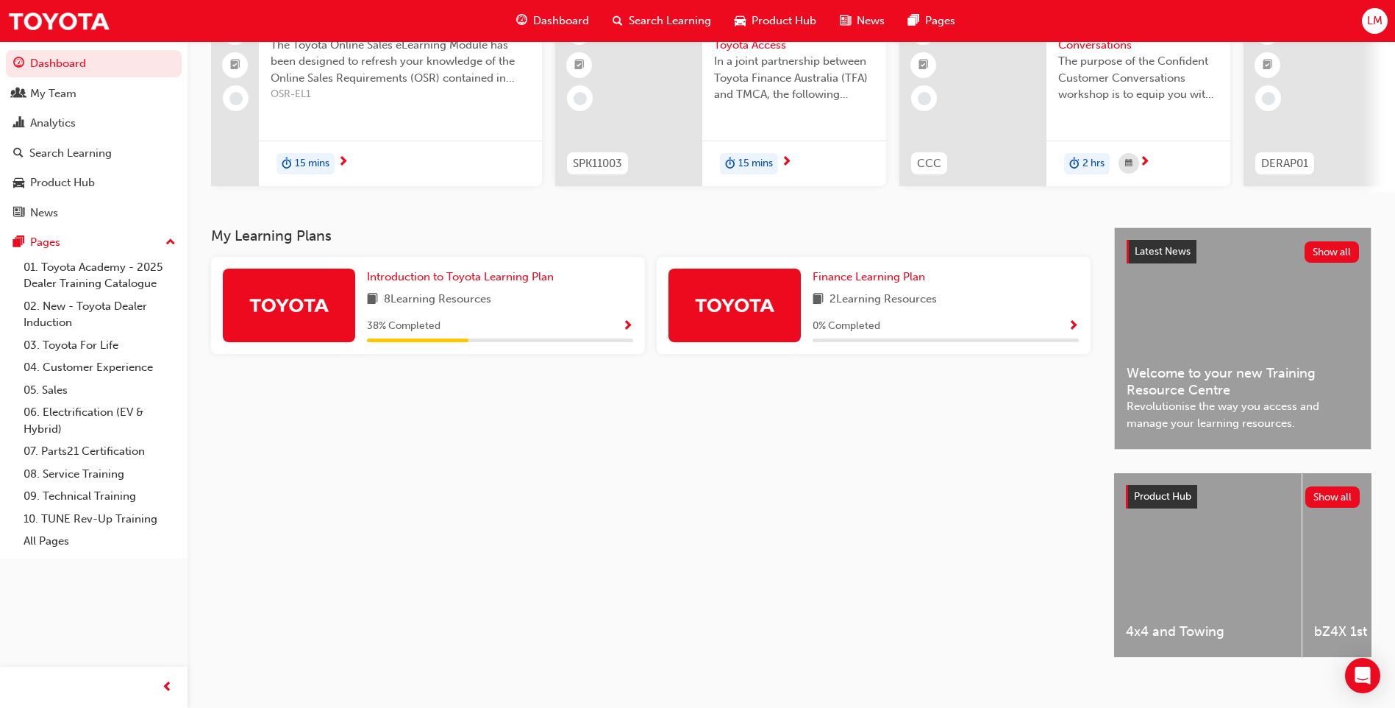
scroll to position [171, 0]
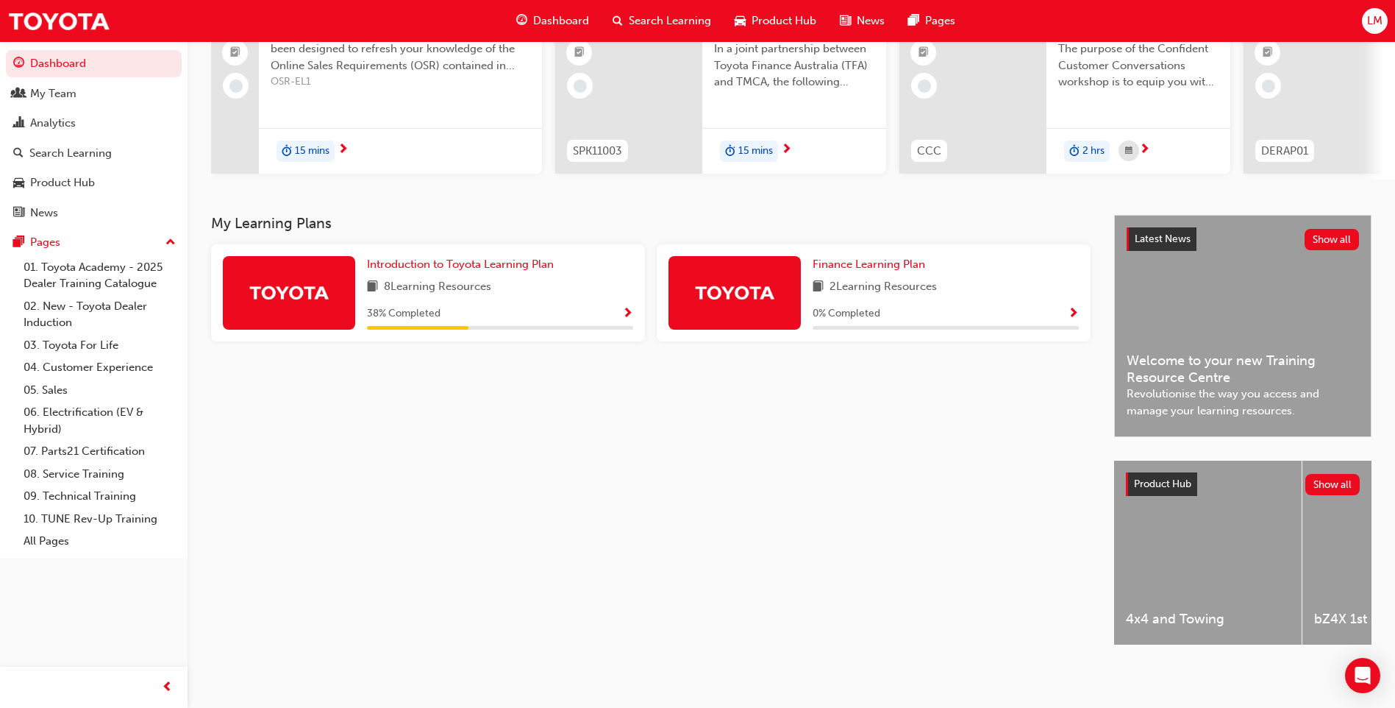
click at [1214, 391] on span "Revolutionise the way you access and manage your learning resources." at bounding box center [1243, 401] width 232 height 33
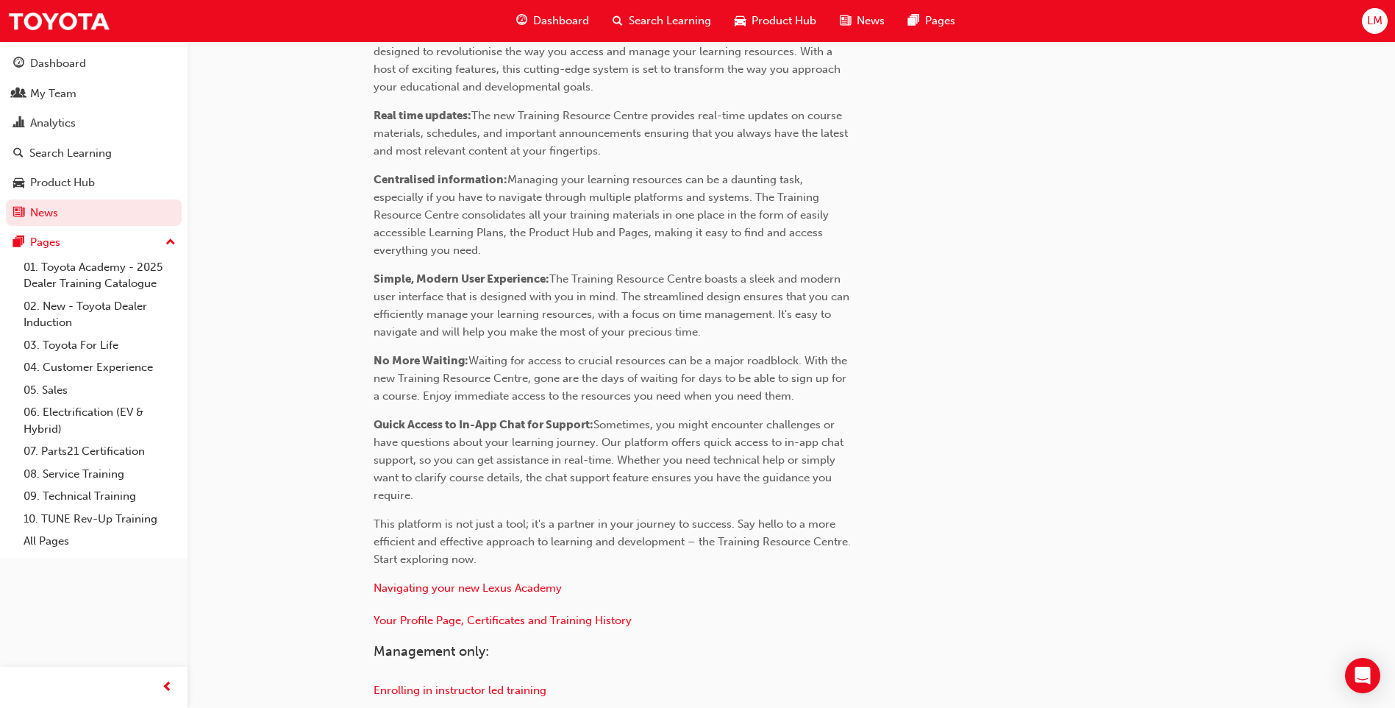
scroll to position [575, 0]
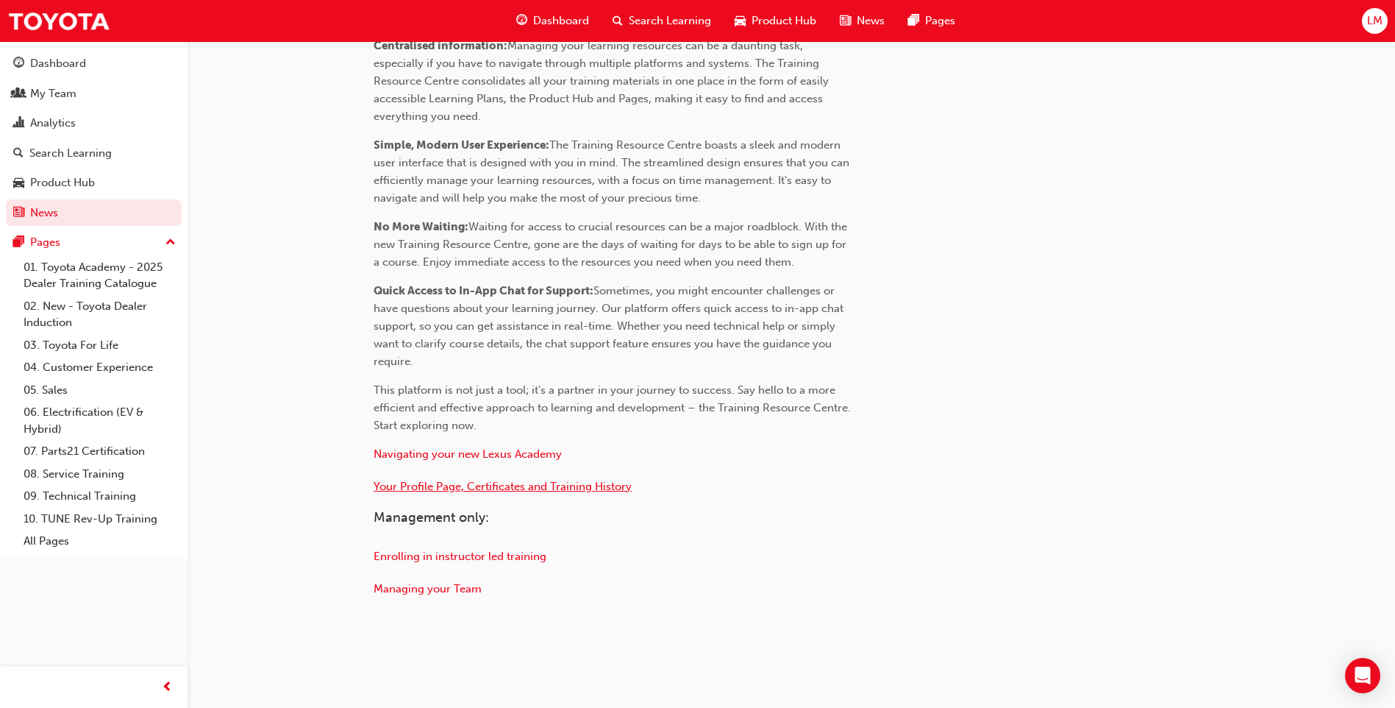
click at [569, 485] on span "Your Profile Page, Certificates and Training History" at bounding box center [503, 486] width 258 height 13
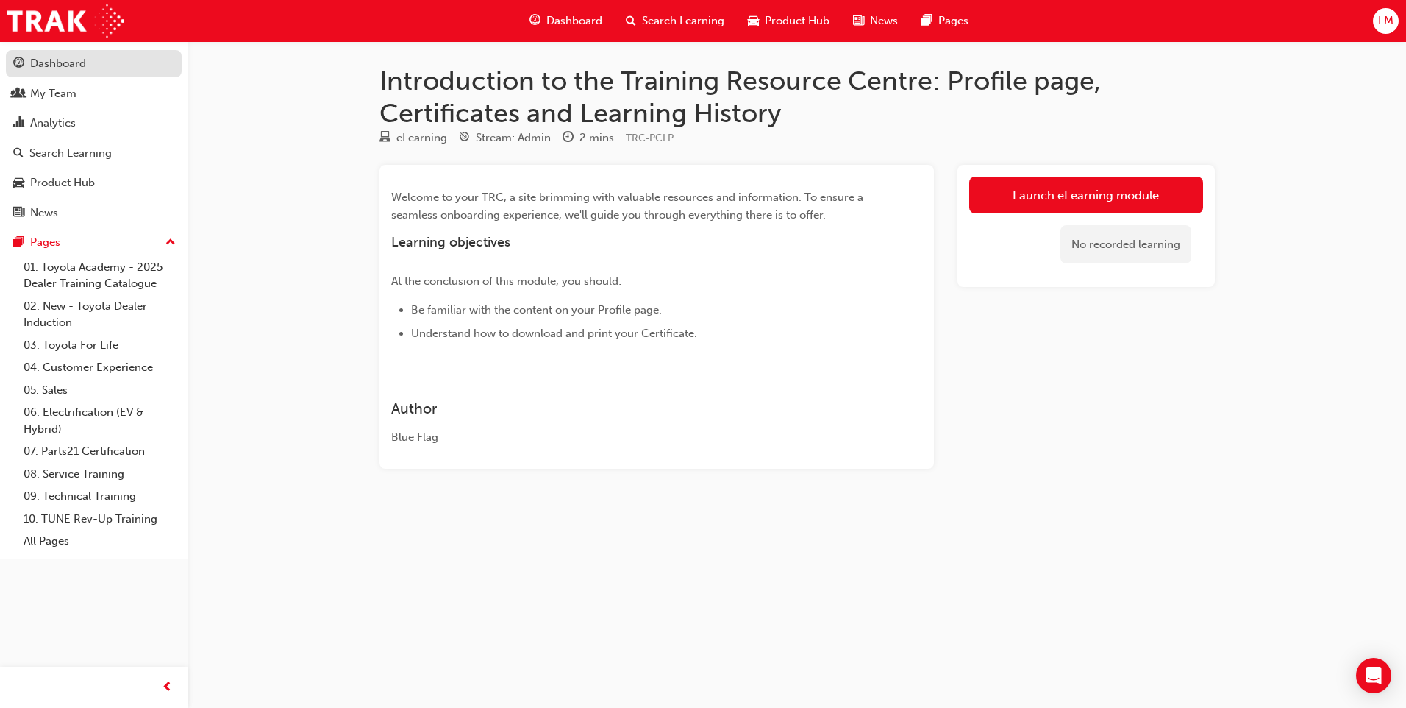
click at [55, 54] on link "Dashboard" at bounding box center [94, 63] width 176 height 27
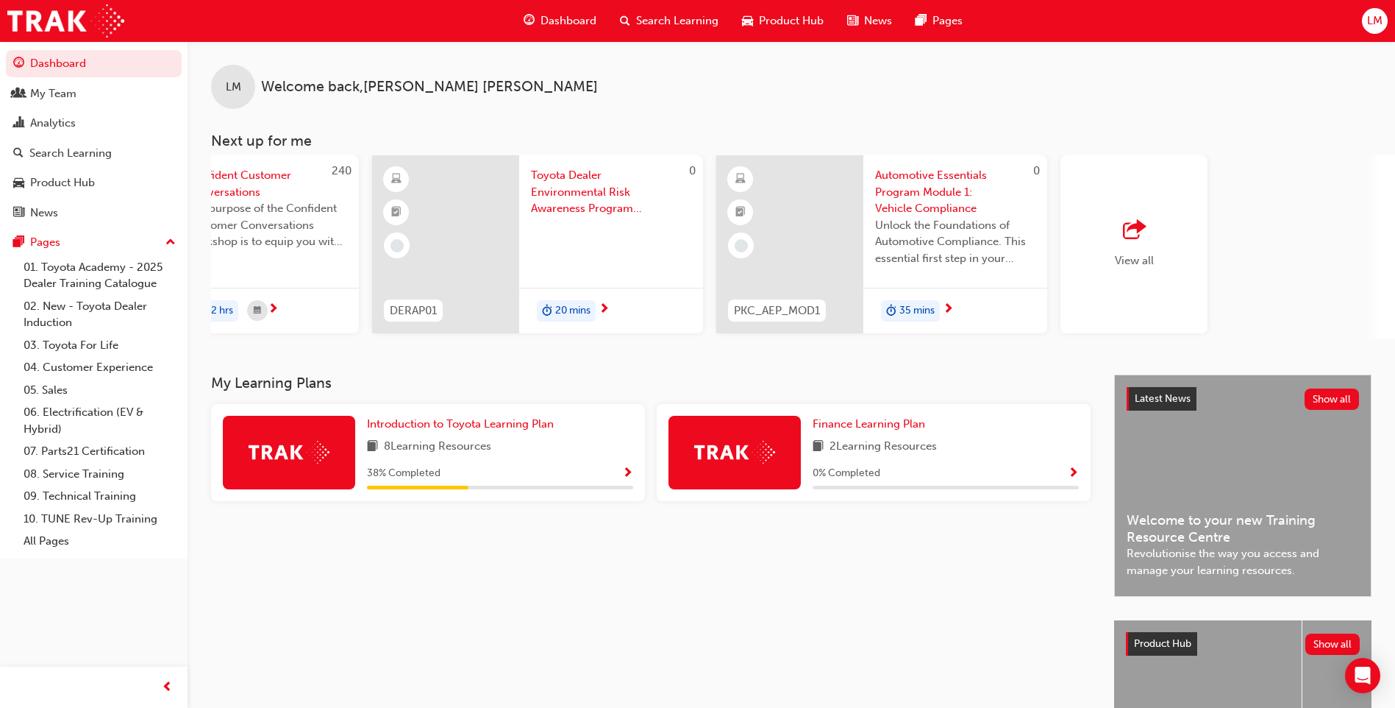
scroll to position [0, 879]
click at [1138, 243] on div "View all" at bounding box center [1127, 244] width 39 height 49
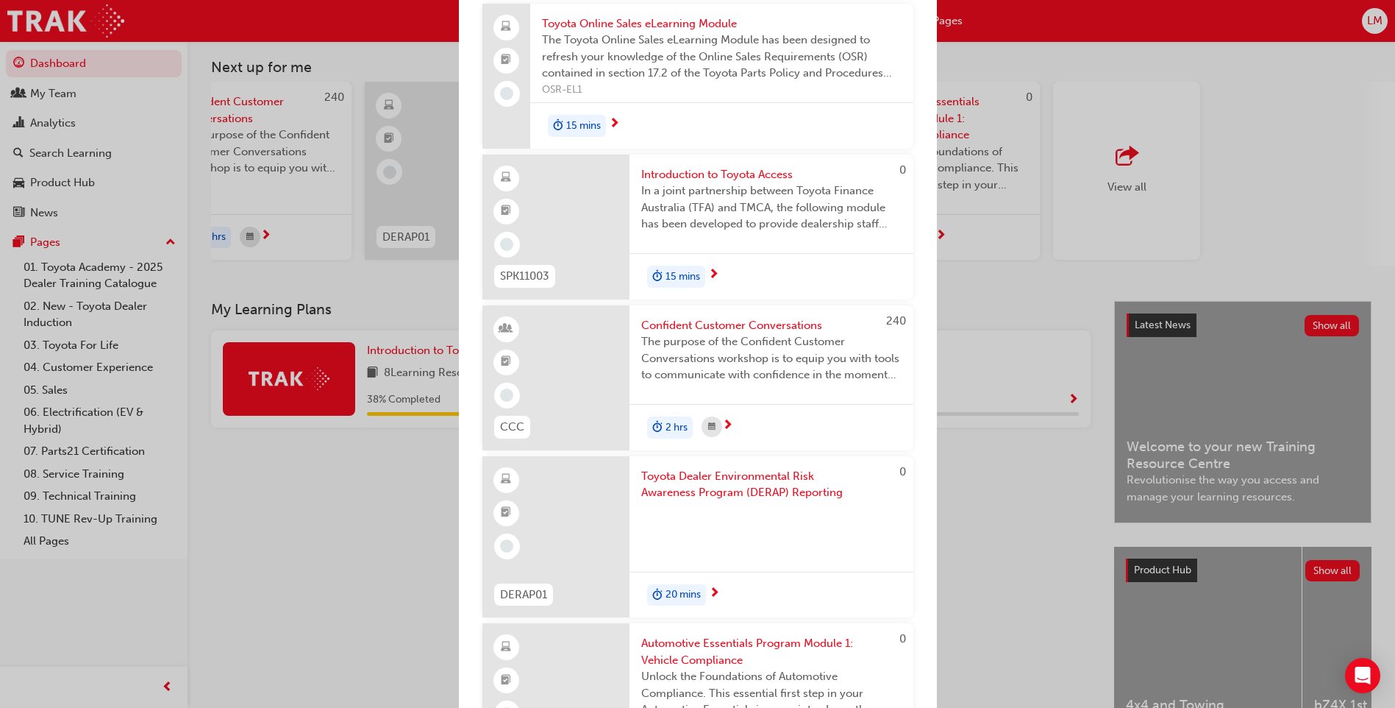
scroll to position [0, 0]
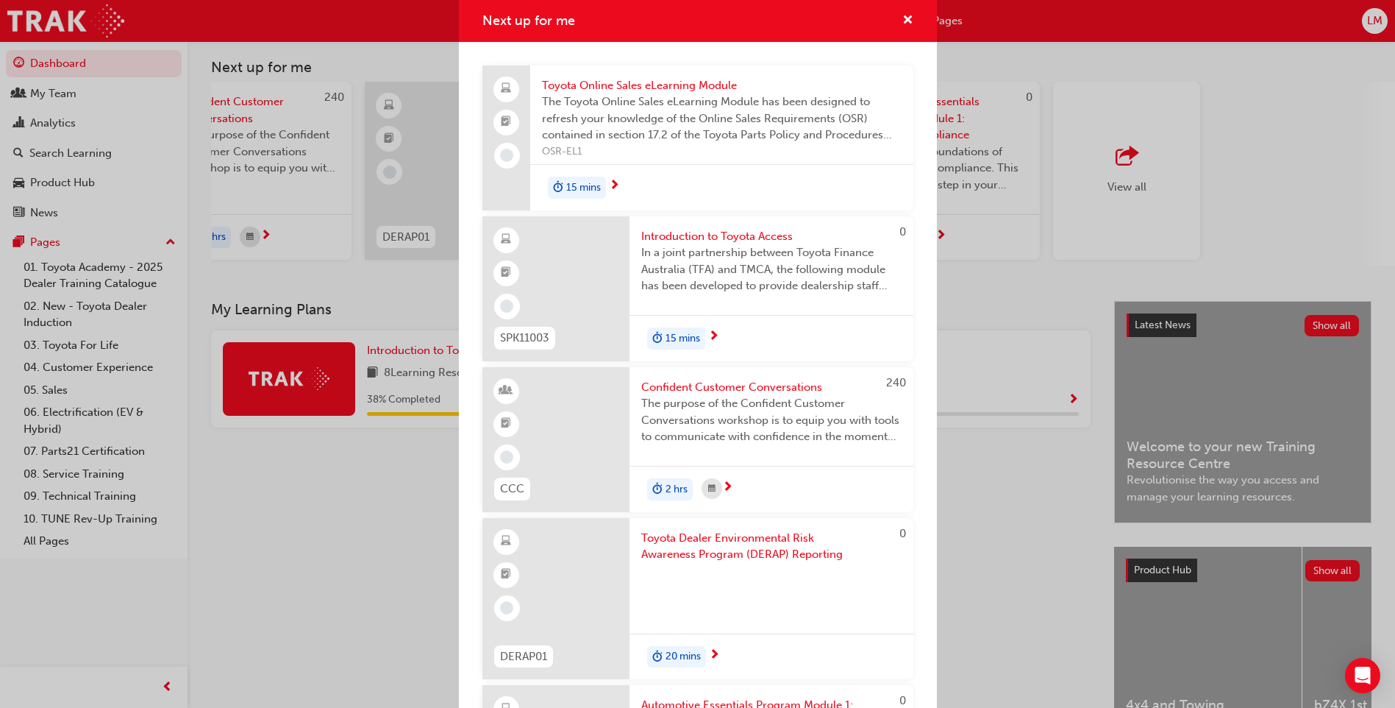
click at [341, 546] on div "Next up for me Toyota Online Sales eLearning Module The Toyota Online Sales eLe…" at bounding box center [697, 354] width 1395 height 708
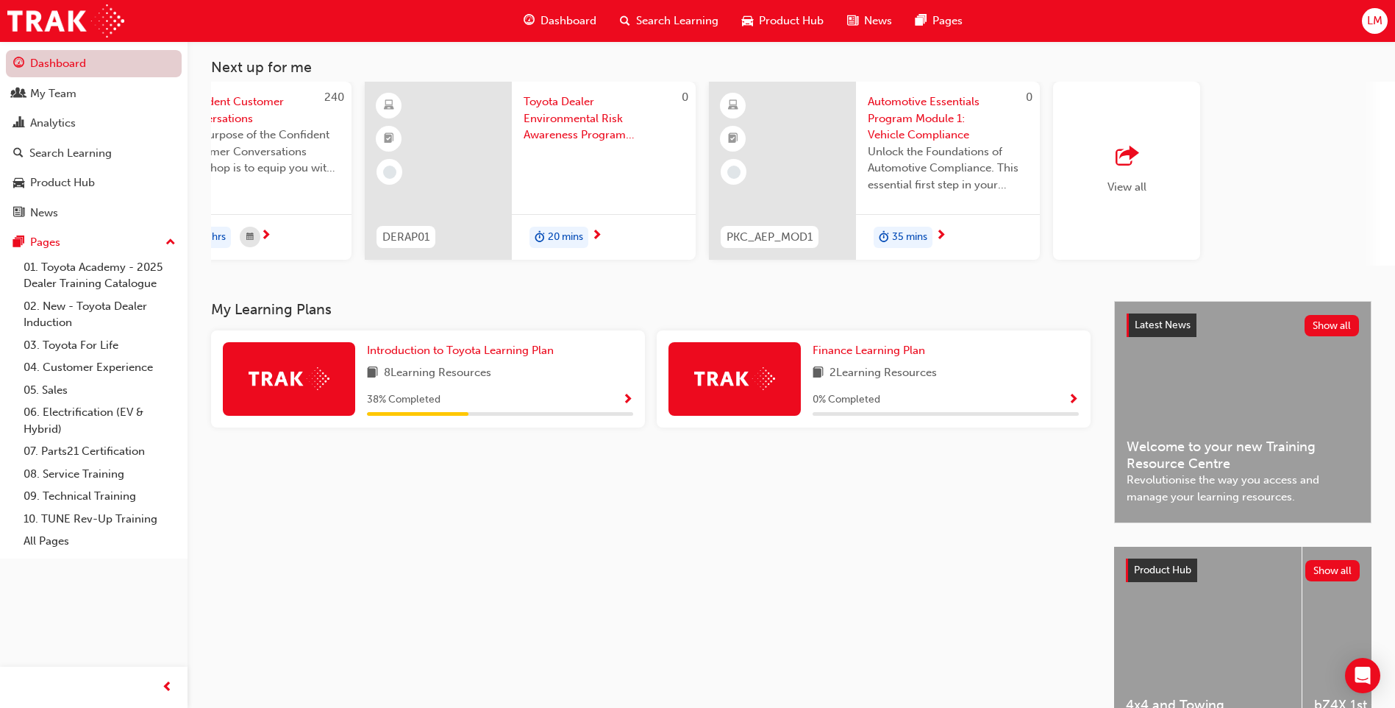
click at [44, 60] on link "Dashboard" at bounding box center [94, 63] width 176 height 27
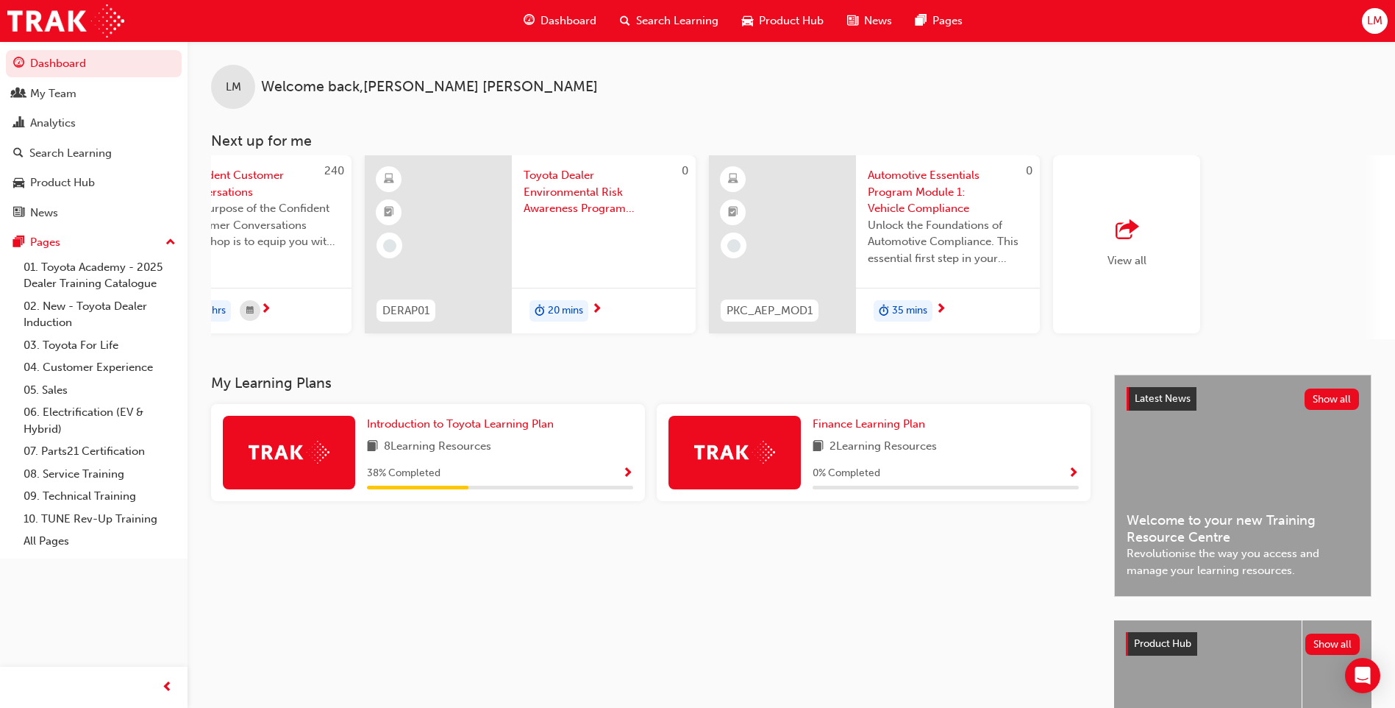
click at [635, 21] on div "Search Learning" at bounding box center [669, 21] width 122 height 30
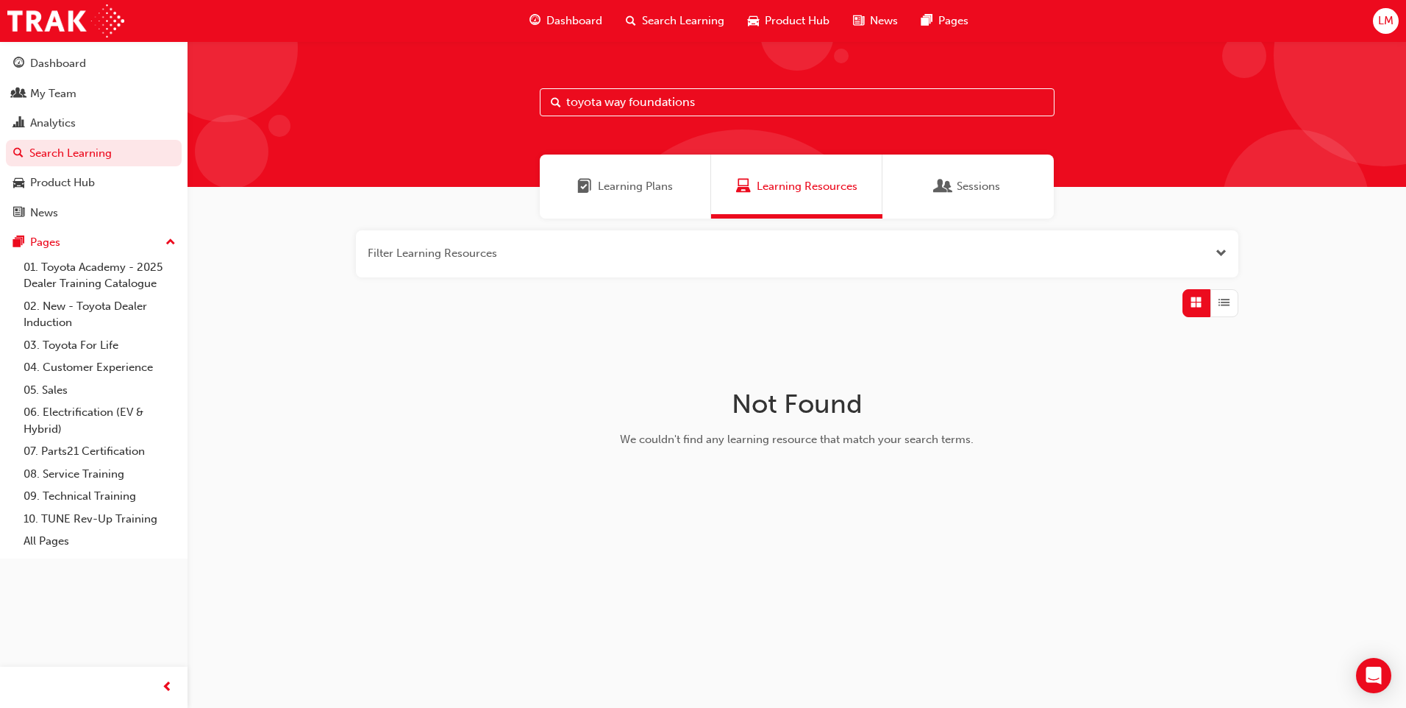
click at [604, 109] on input "toyota way foundations" at bounding box center [797, 102] width 515 height 28
drag, startPoint x: 568, startPoint y: 99, endPoint x: 443, endPoint y: 106, distance: 125.2
click at [395, 104] on div "toyota way foundations" at bounding box center [797, 114] width 1219 height 146
type input "evelop teams"
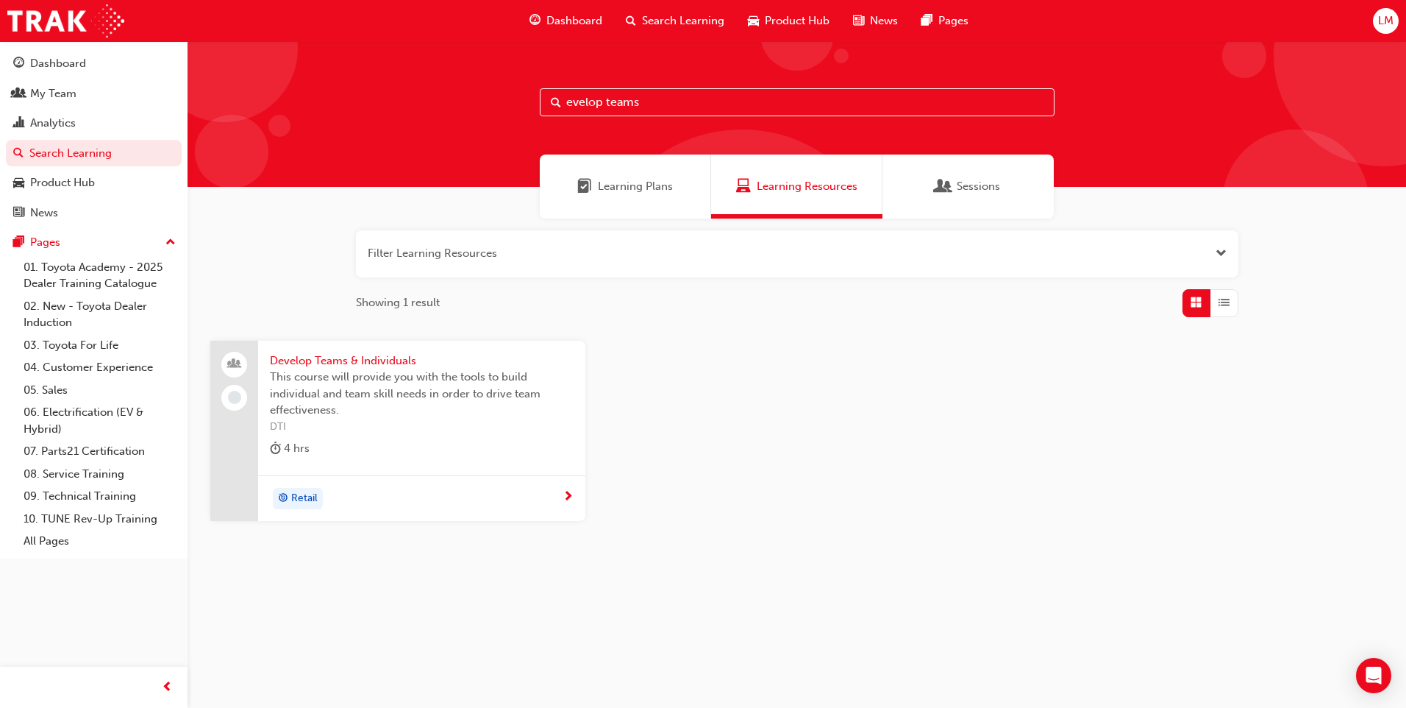
click at [377, 357] on span "Develop Teams & Individuals" at bounding box center [422, 360] width 304 height 17
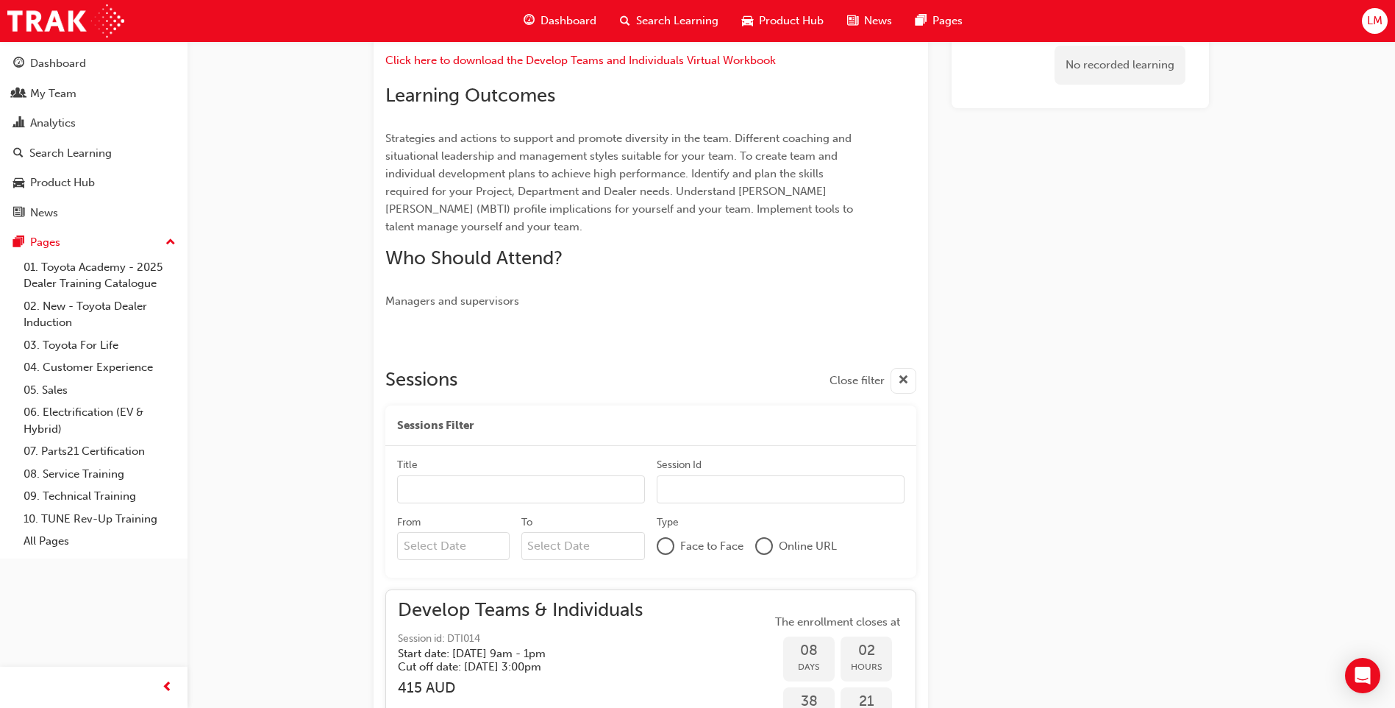
scroll to position [582, 0]
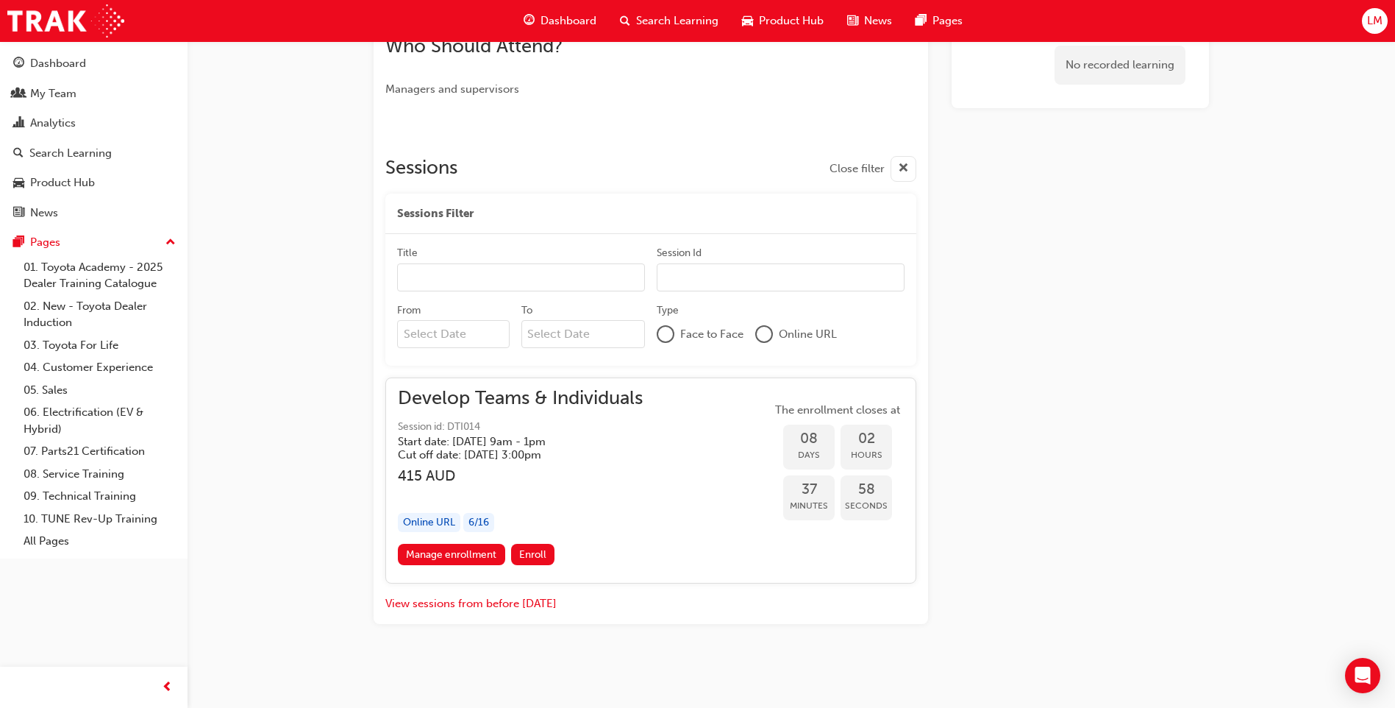
click at [1033, 544] on div "No recorded learning" at bounding box center [1080, 87] width 257 height 1073
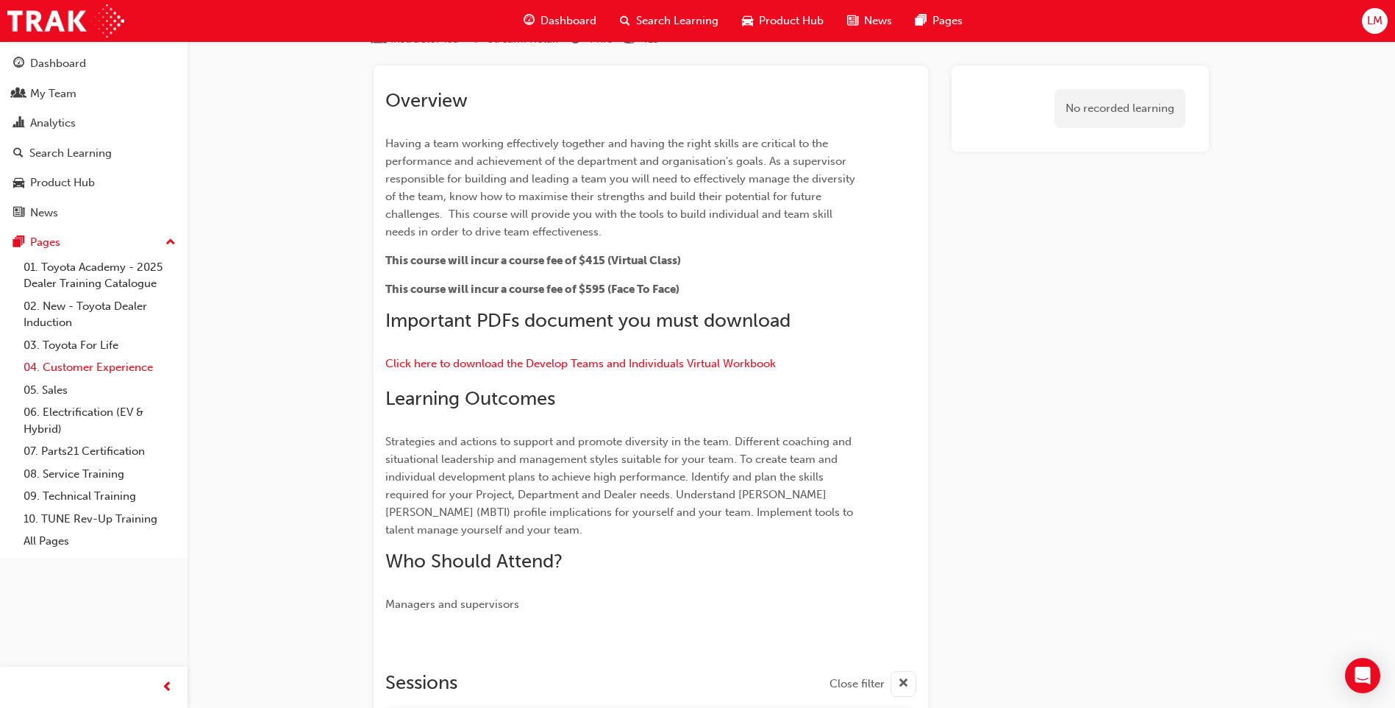
scroll to position [0, 0]
